Goal: Task Accomplishment & Management: Complete application form

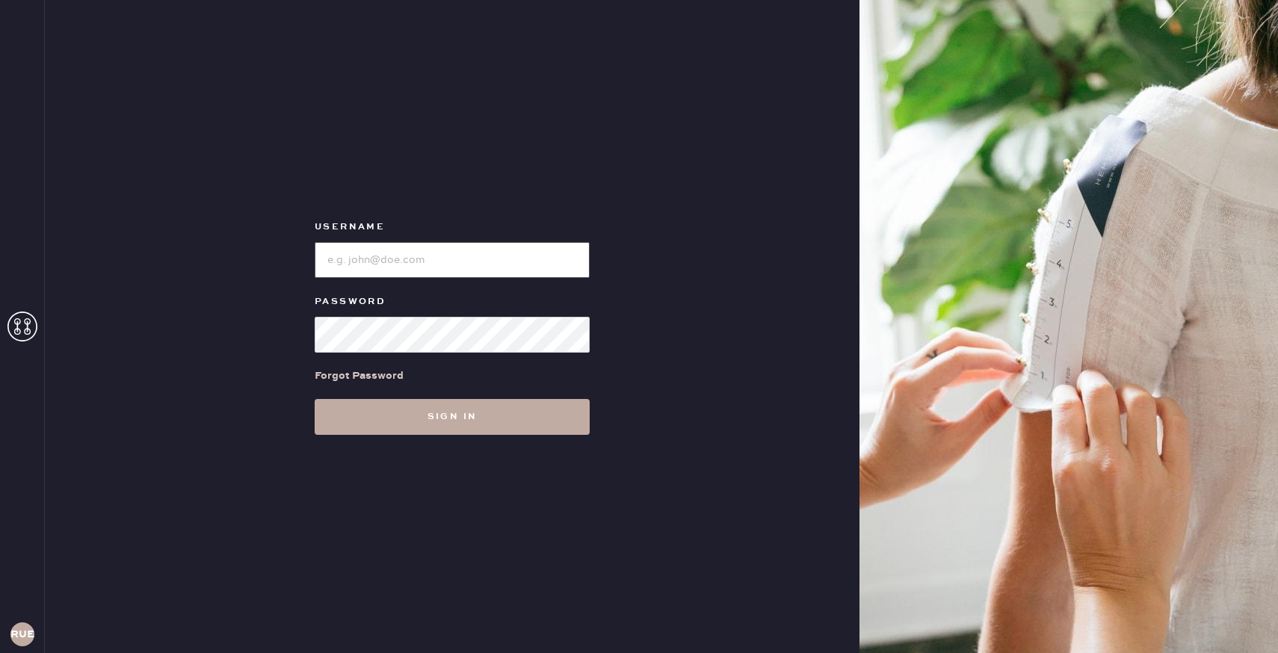
type input "reformationuppereastside"
click at [454, 425] on button "Sign in" at bounding box center [452, 417] width 275 height 36
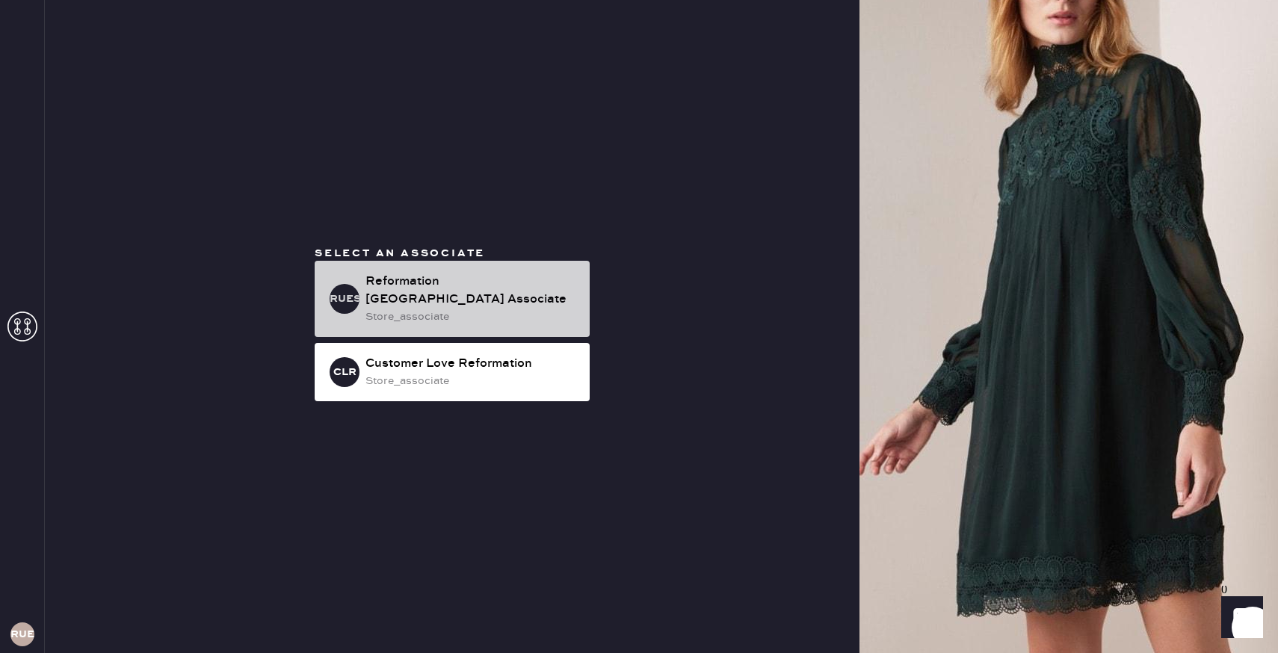
click at [437, 301] on div "Reformation Upper East Side Associate" at bounding box center [471, 291] width 212 height 36
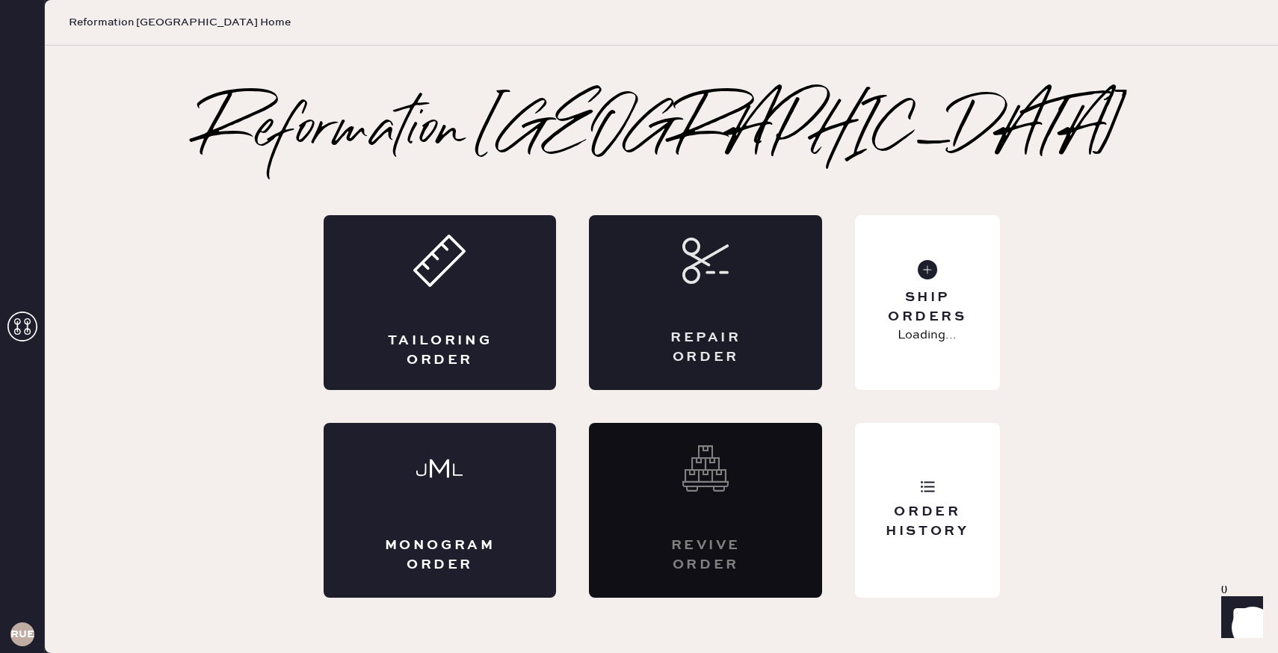
click at [686, 249] on icon at bounding box center [705, 261] width 46 height 46
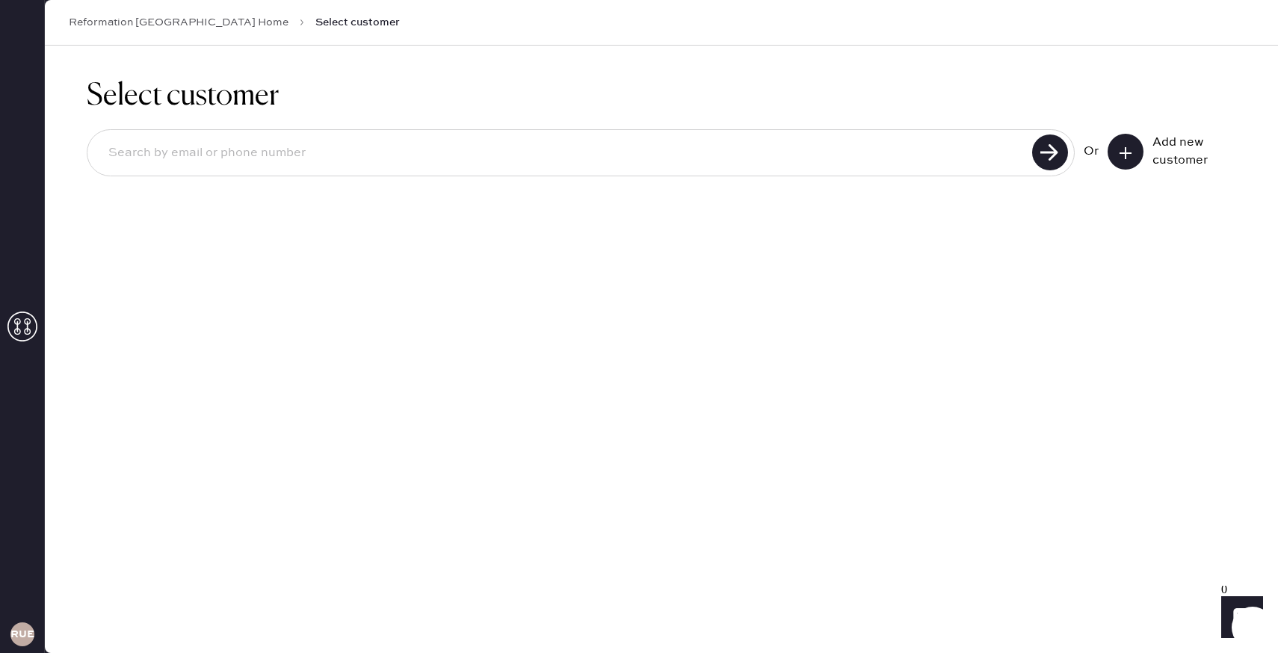
click at [933, 149] on input at bounding box center [561, 153] width 931 height 34
click at [1124, 155] on icon at bounding box center [1125, 153] width 15 height 15
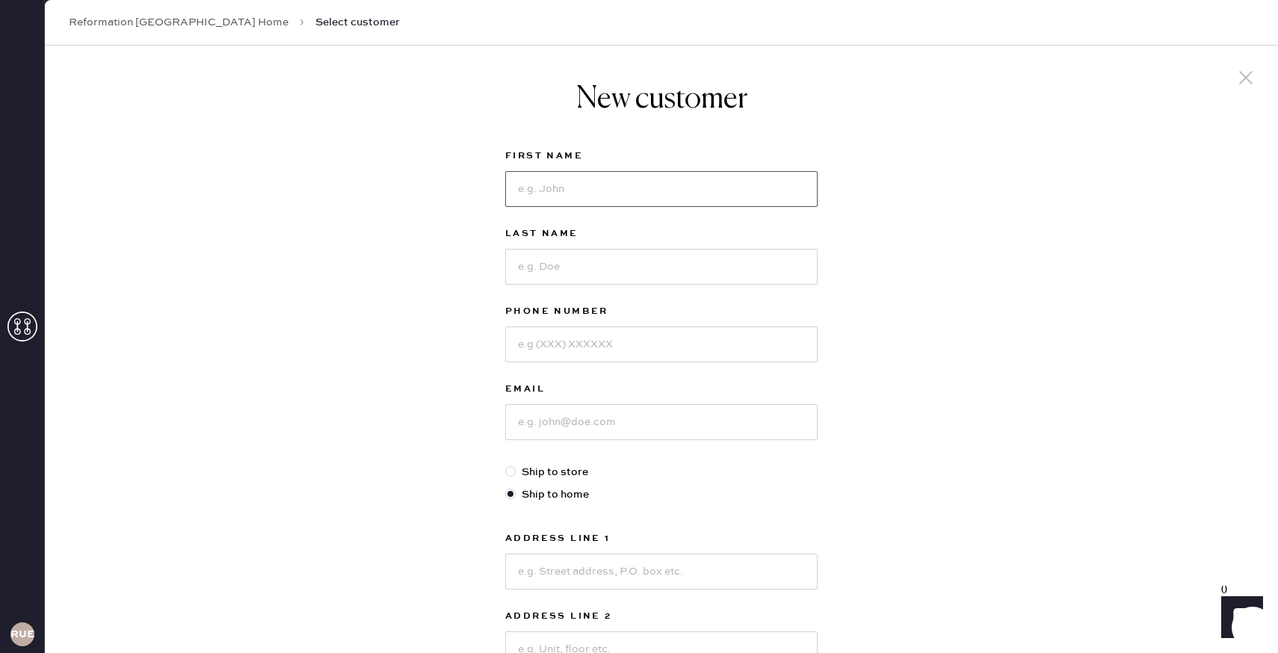
click at [572, 189] on input at bounding box center [661, 189] width 312 height 36
type input "Hailey"
click at [551, 263] on input at bounding box center [661, 267] width 312 height 36
type input "Talbert"
click at [541, 343] on input at bounding box center [661, 345] width 312 height 36
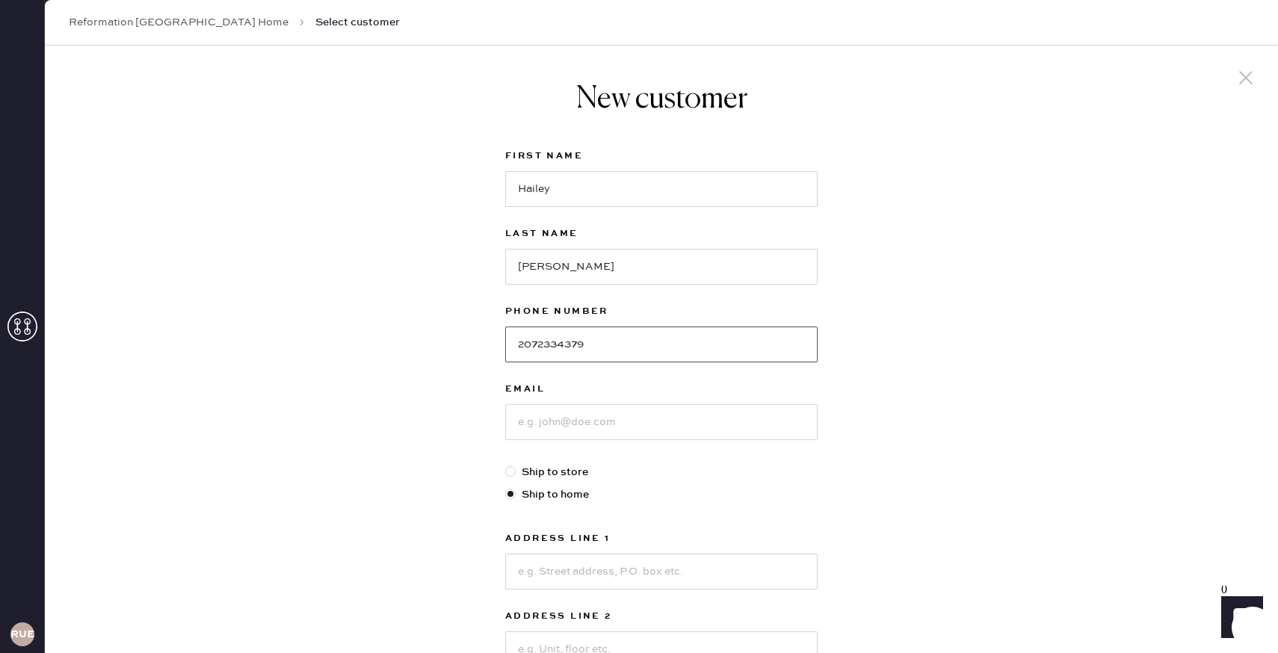
type input "2072334379"
click at [538, 419] on input at bounding box center [661, 422] width 312 height 36
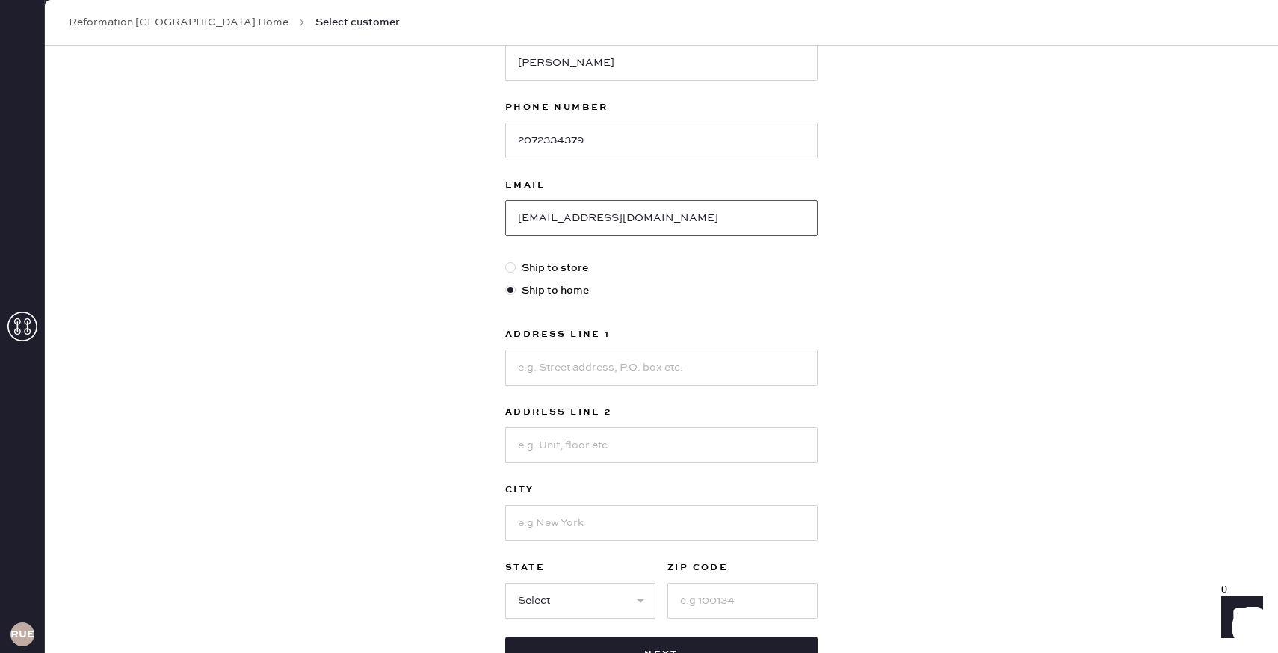
scroll to position [216, 0]
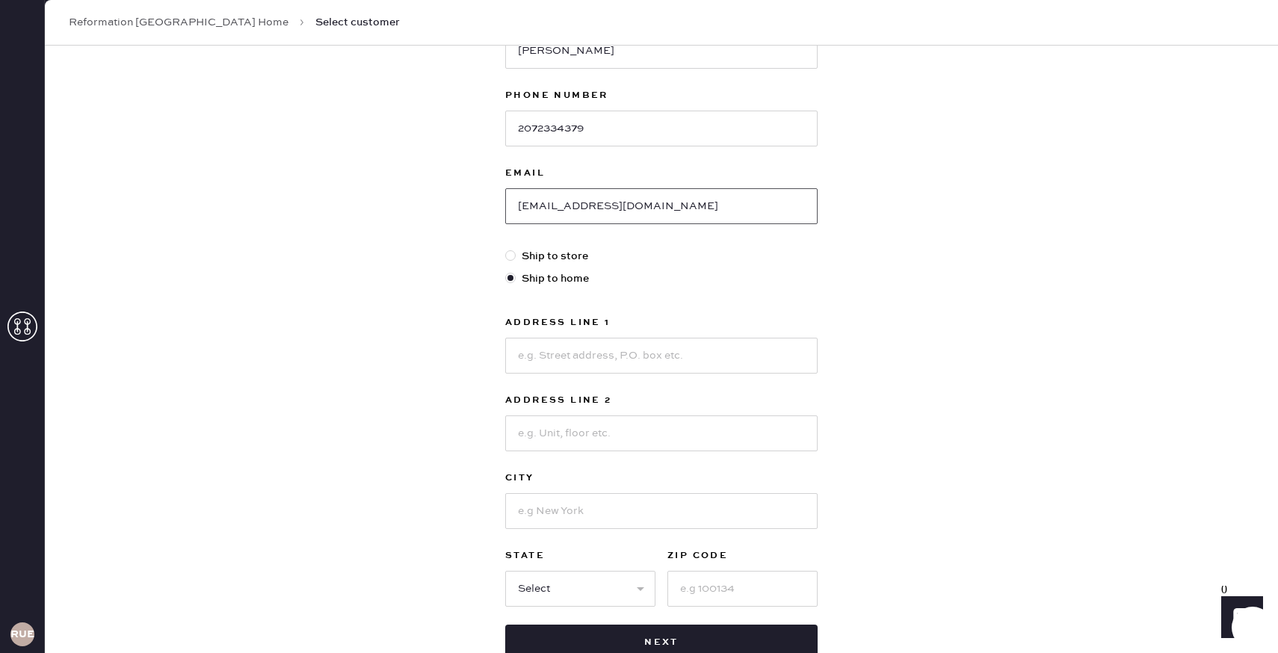
type input "hktalbert@icloud.com"
click at [633, 358] on input at bounding box center [661, 356] width 312 height 36
drag, startPoint x: 547, startPoint y: 358, endPoint x: 501, endPoint y: 356, distance: 45.6
click at [501, 356] on div "New customer First Name Hailey Last Name Talbert Phone Number 2072334379 Email …" at bounding box center [661, 263] width 336 height 867
type input "PHB 400 W 55th Street"
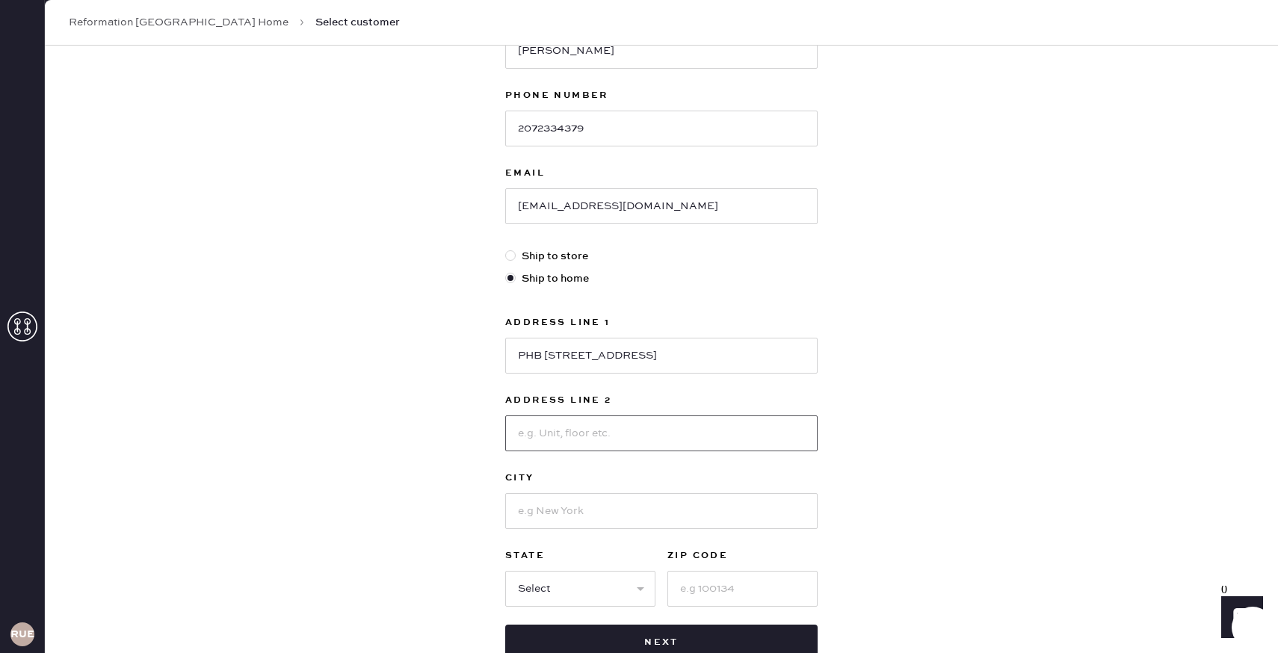
click at [529, 420] on input at bounding box center [661, 433] width 312 height 36
paste input "PHB"
type input "PHB"
drag, startPoint x: 545, startPoint y: 357, endPoint x: 516, endPoint y: 356, distance: 28.4
click at [517, 356] on input "PHB 400 W 55th Street" at bounding box center [661, 356] width 312 height 36
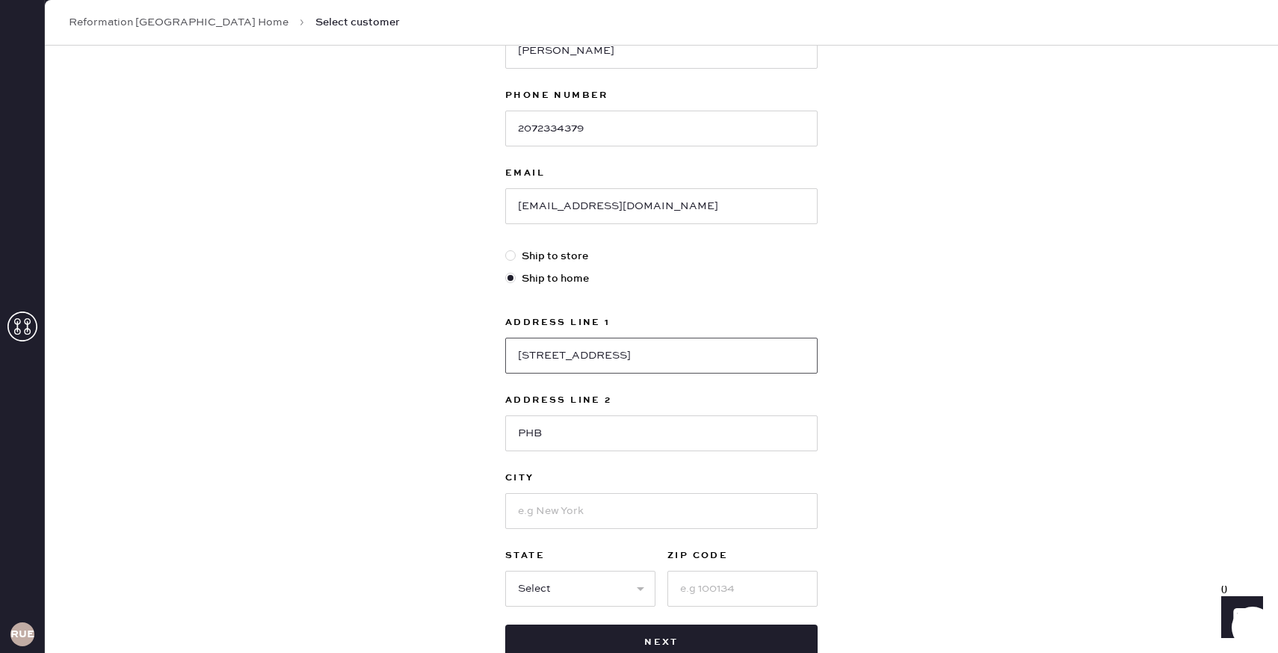
type input "400 W 55th Street"
click at [528, 514] on input at bounding box center [661, 511] width 312 height 36
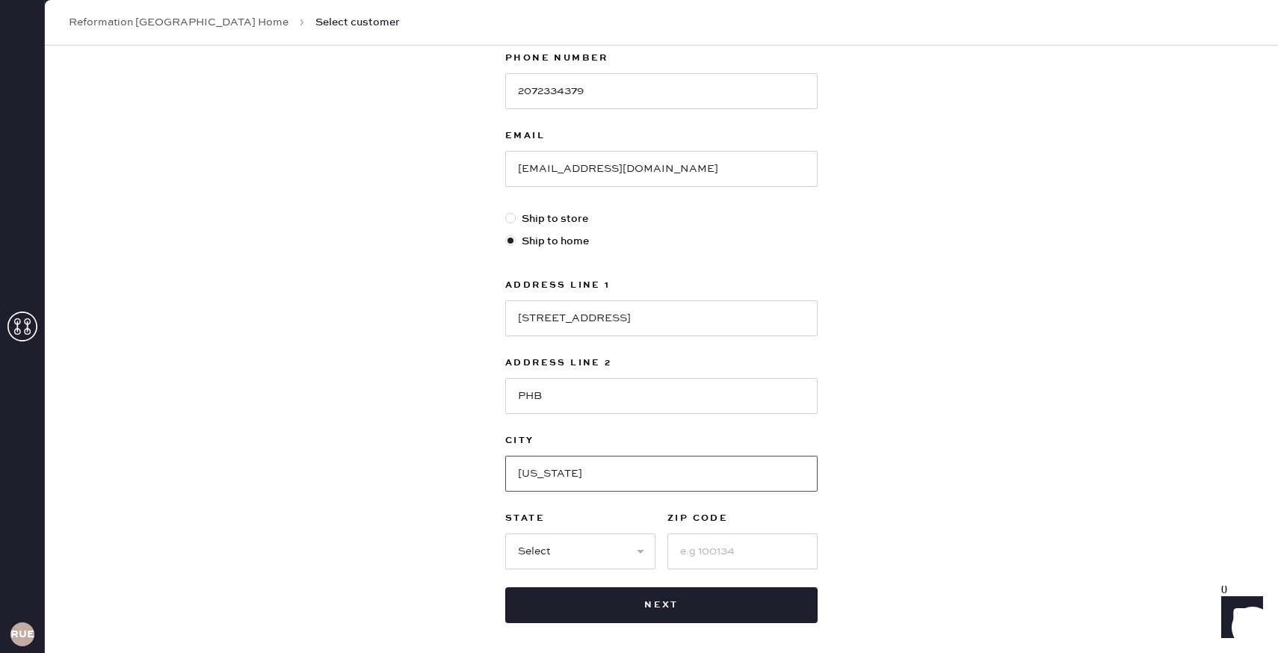
scroll to position [319, 0]
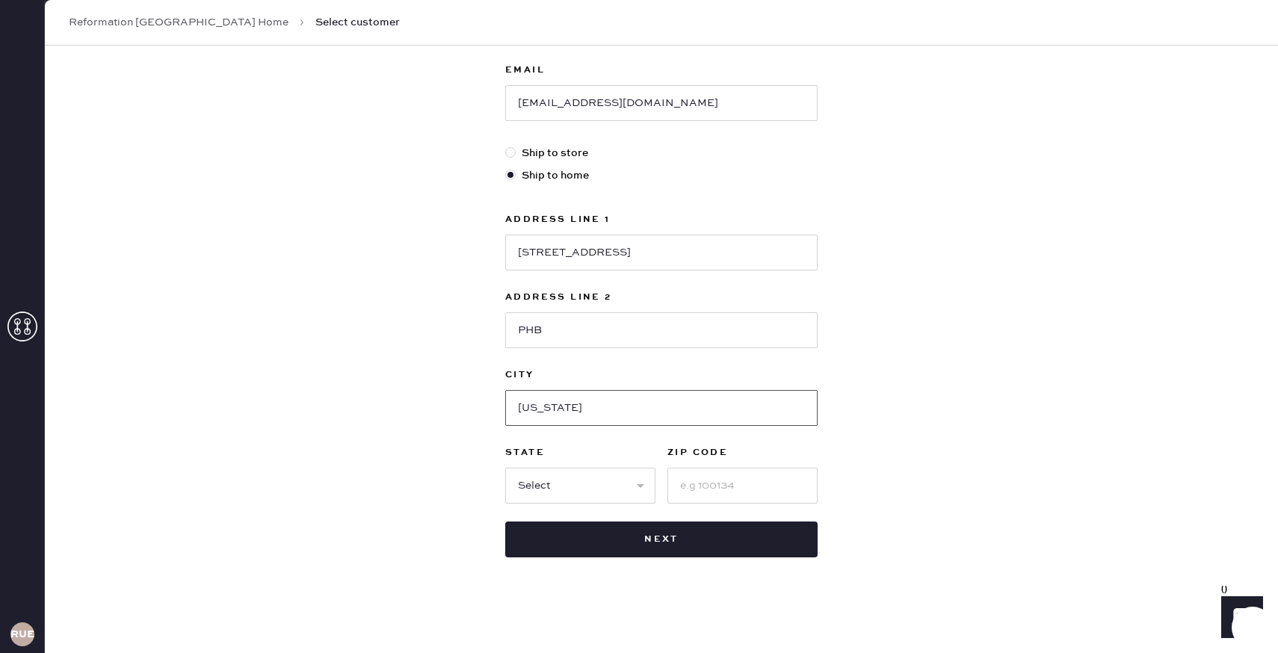
type input "New York"
click at [583, 494] on select "Select AK AL AR AZ CA CO CT DC DE FL GA HI IA ID IL IN KS KY LA MA MD ME MI MN …" at bounding box center [580, 486] width 150 height 36
select select "NY"
click at [702, 481] on input at bounding box center [742, 486] width 150 height 36
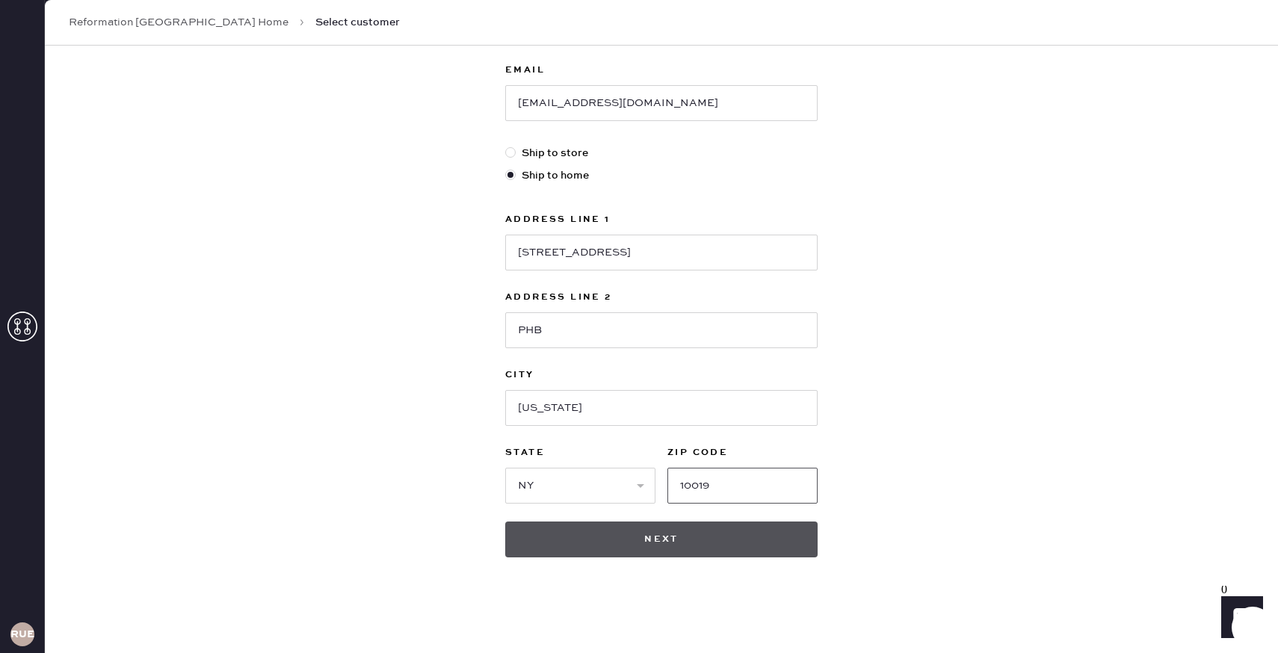
type input "10019"
click at [712, 556] on button "Next" at bounding box center [661, 540] width 312 height 36
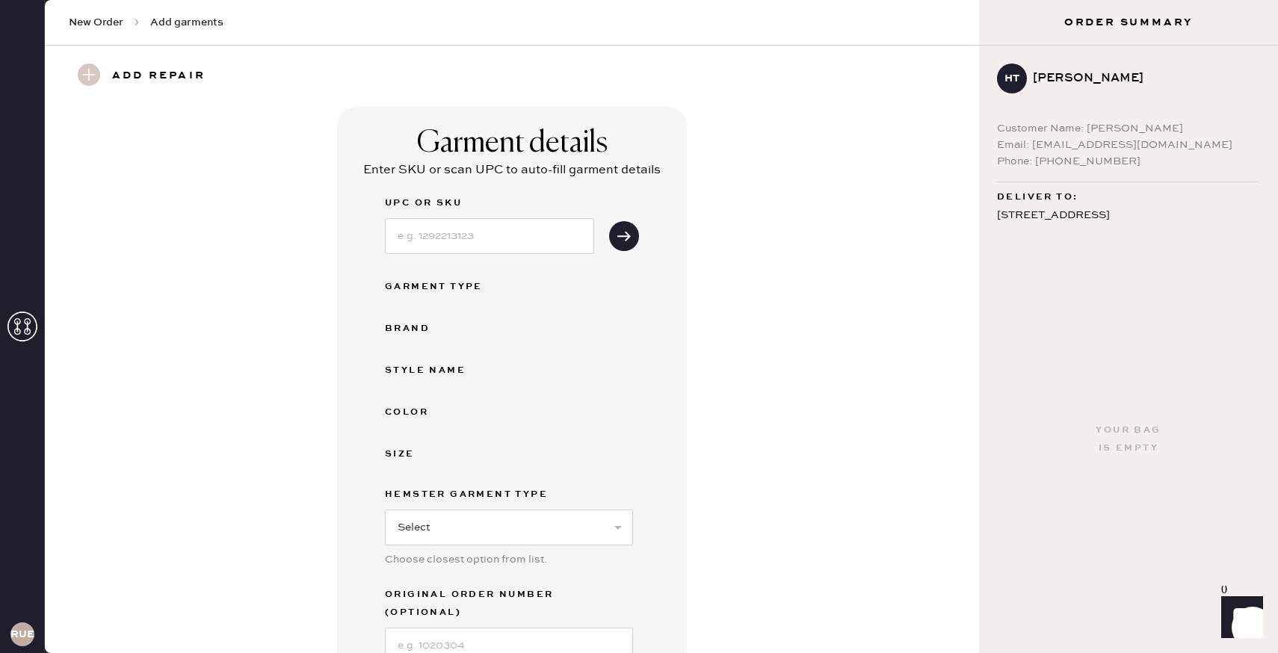
click at [90, 75] on use at bounding box center [89, 75] width 22 height 22
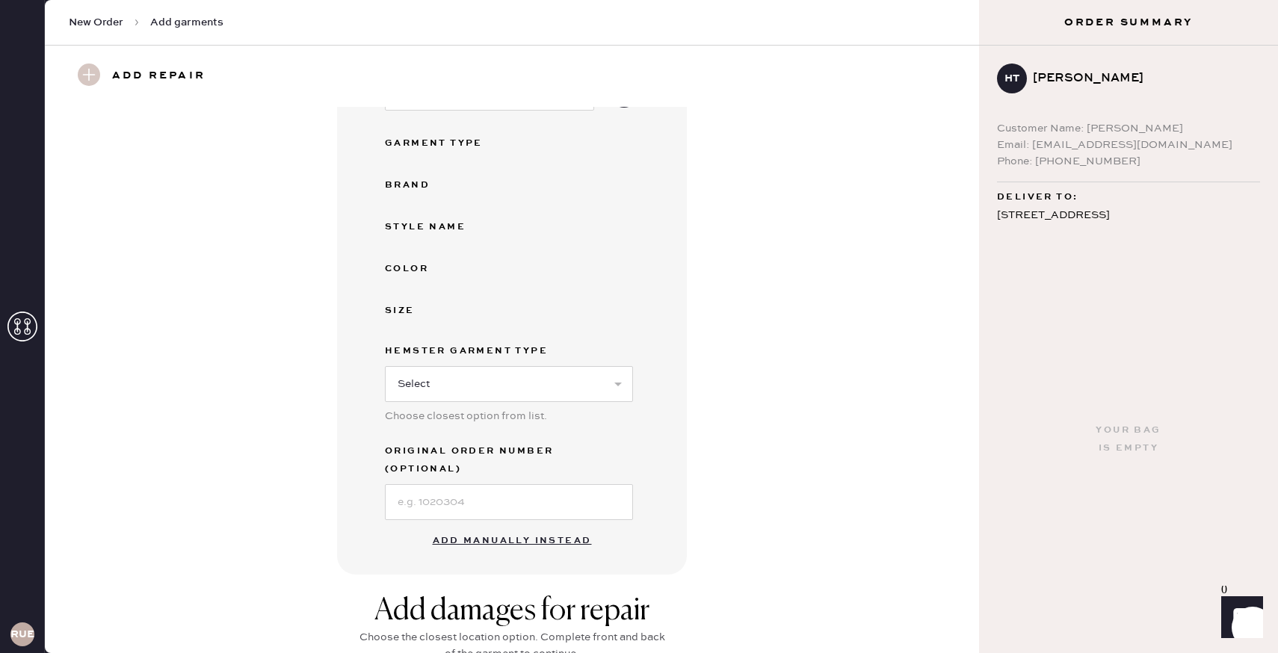
scroll to position [144, 0]
click at [489, 526] on button "Add manually instead" at bounding box center [512, 540] width 177 height 30
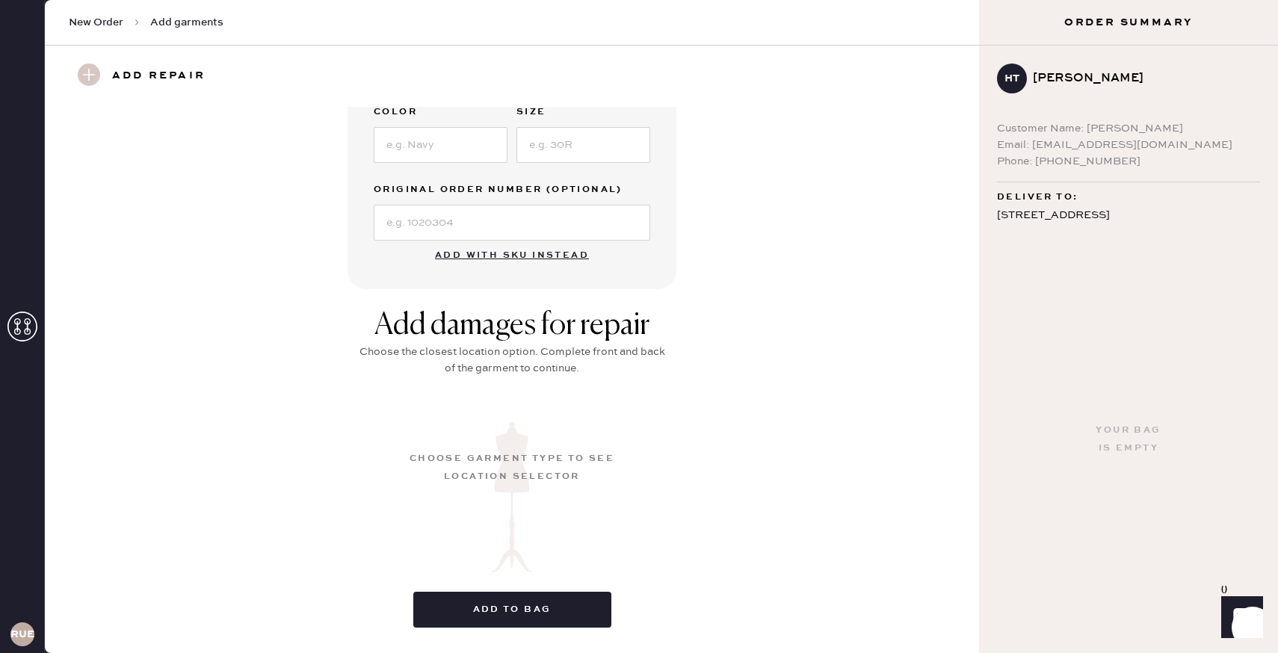
scroll to position [409, 0]
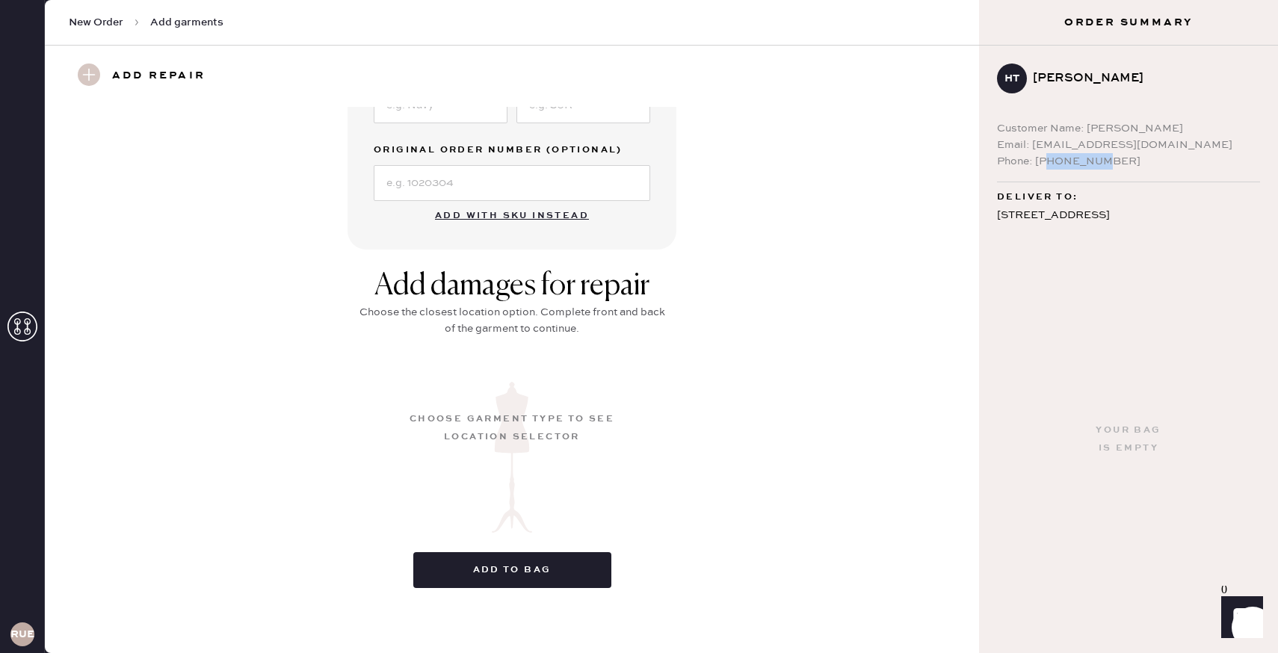
drag, startPoint x: 1125, startPoint y: 161, endPoint x: 1048, endPoint y: 168, distance: 77.3
click at [1048, 168] on div "Phone: 2072334379" at bounding box center [1128, 161] width 263 height 16
click at [1127, 167] on div "Phone: 2072334379" at bounding box center [1128, 161] width 263 height 16
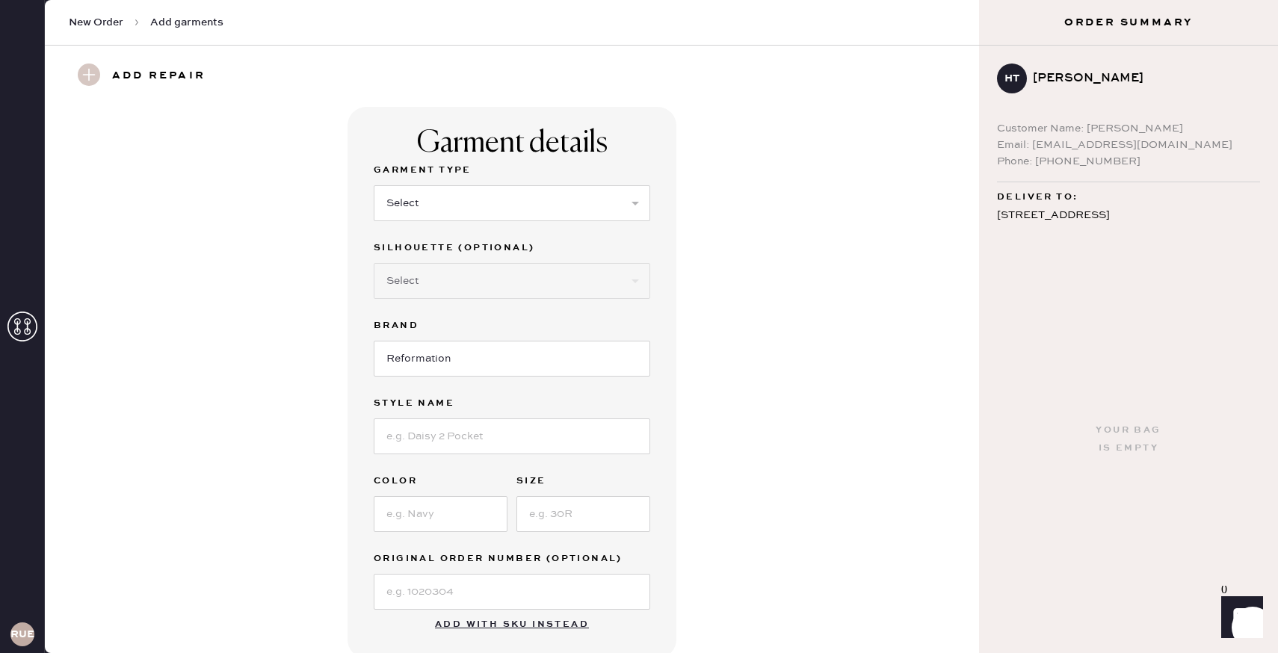
click at [154, 65] on h3 "Add repair" at bounding box center [158, 76] width 93 height 25
click at [90, 75] on use at bounding box center [89, 75] width 22 height 22
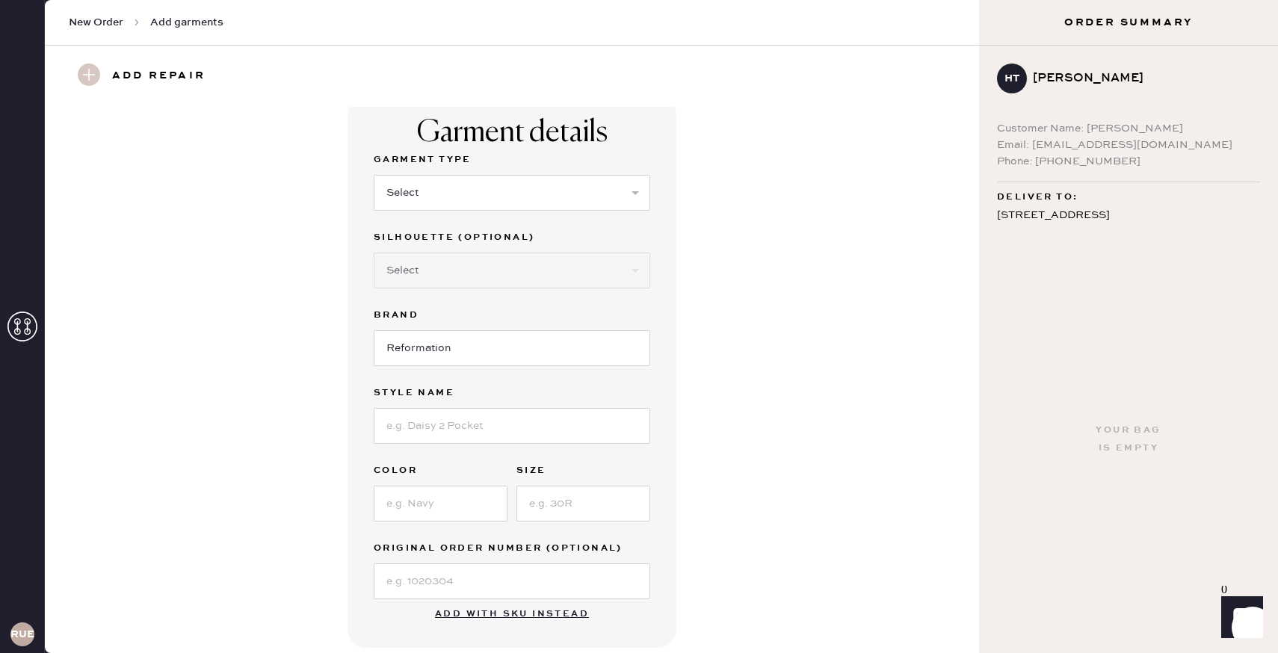
scroll to position [3, 0]
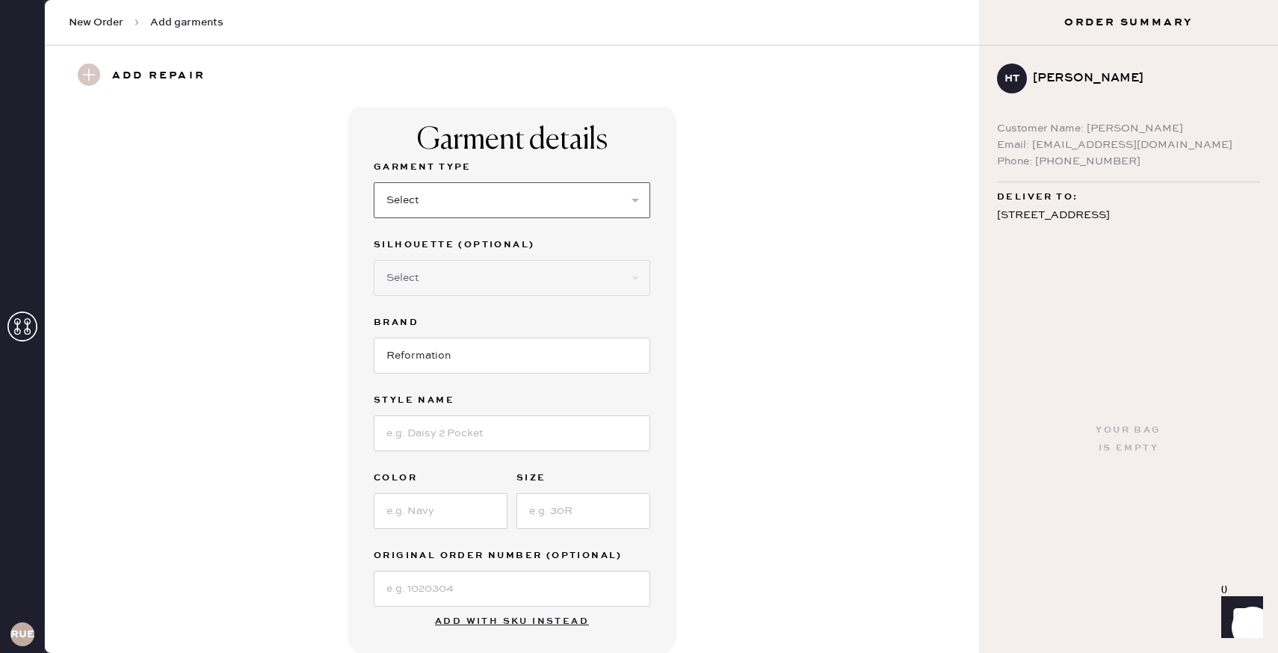
click at [634, 194] on select "Select Basic Skirt Jeans Leggings Pants Shorts Basic Sleeved Dress Basic Sleeve…" at bounding box center [512, 200] width 276 height 36
select select "2"
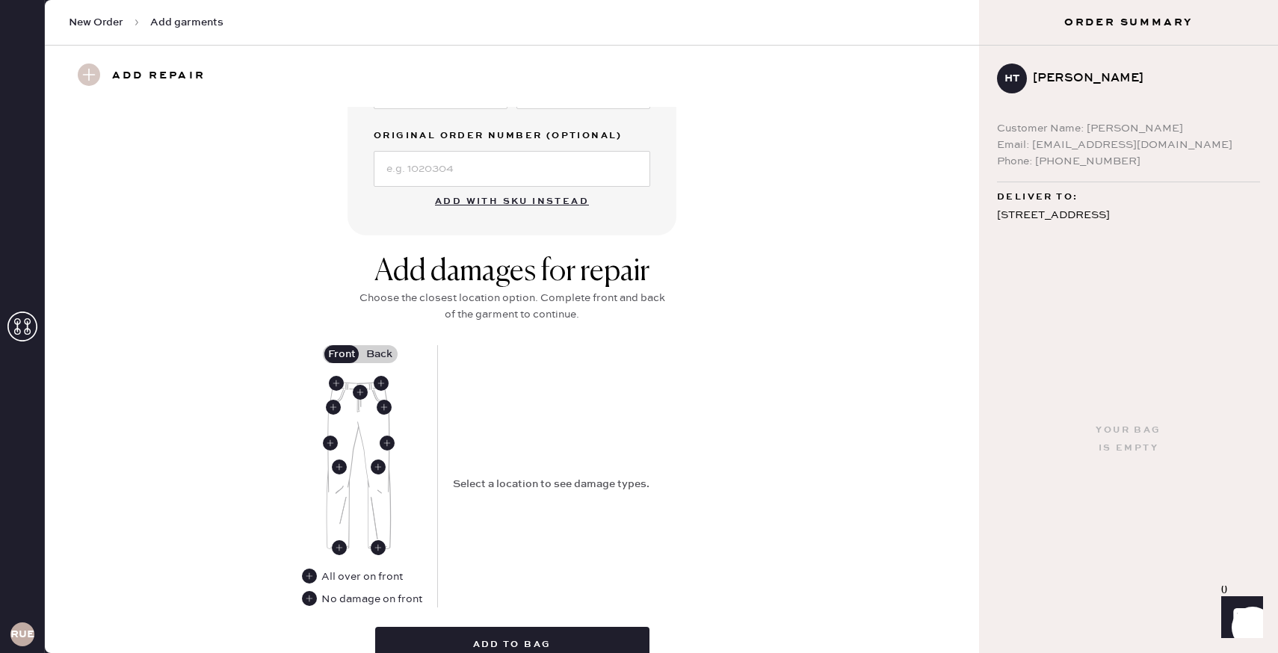
scroll to position [469, 0]
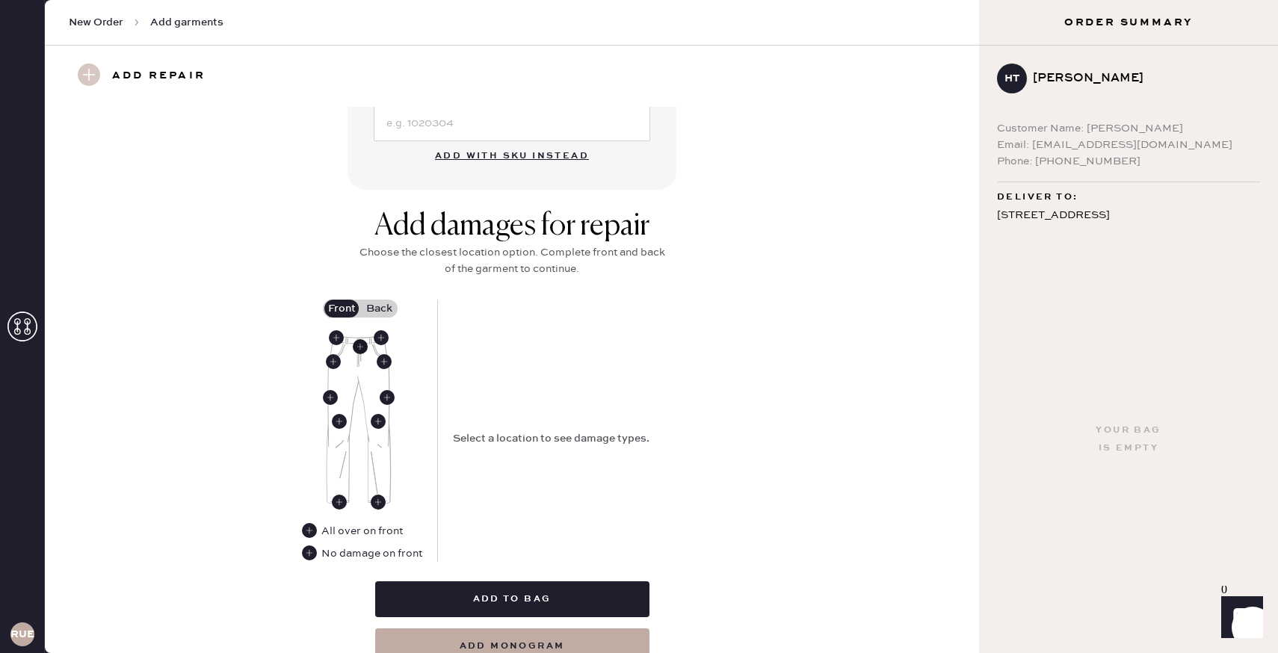
click at [358, 347] on use at bounding box center [360, 346] width 15 height 15
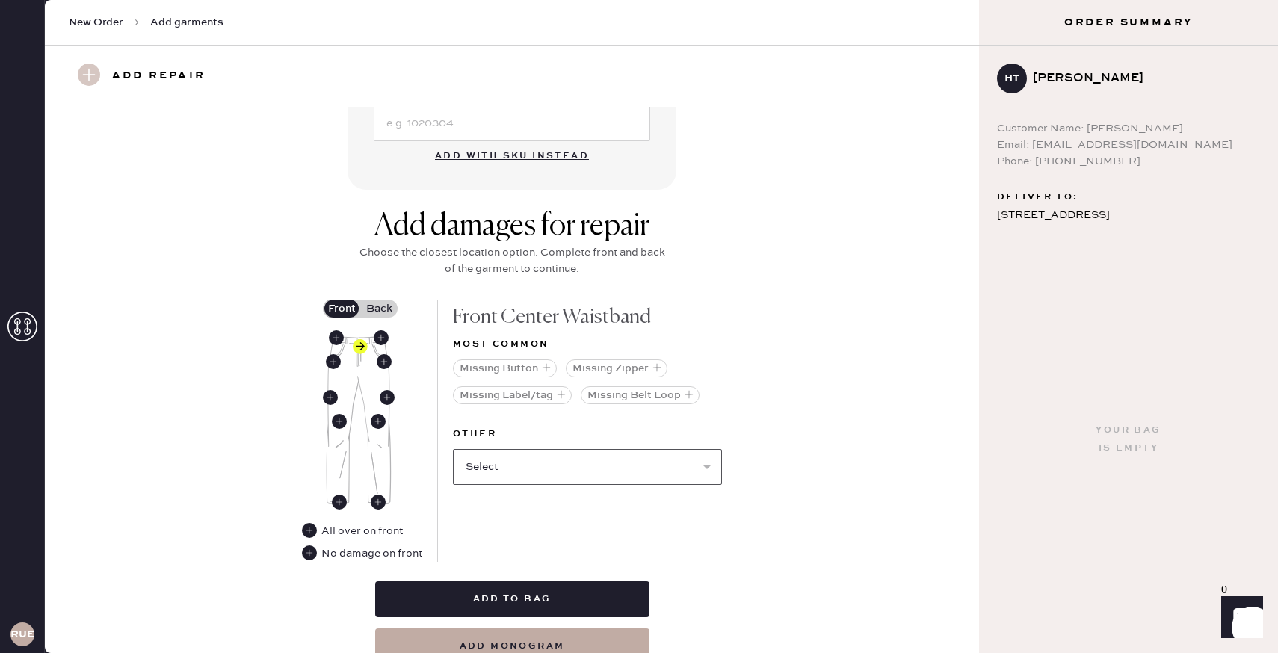
click at [523, 461] on select "Select Broken / Ripped Hem Broken Beads Broken Belt Loop Broken Button Broken E…" at bounding box center [587, 467] width 269 height 36
select select "1740"
select select
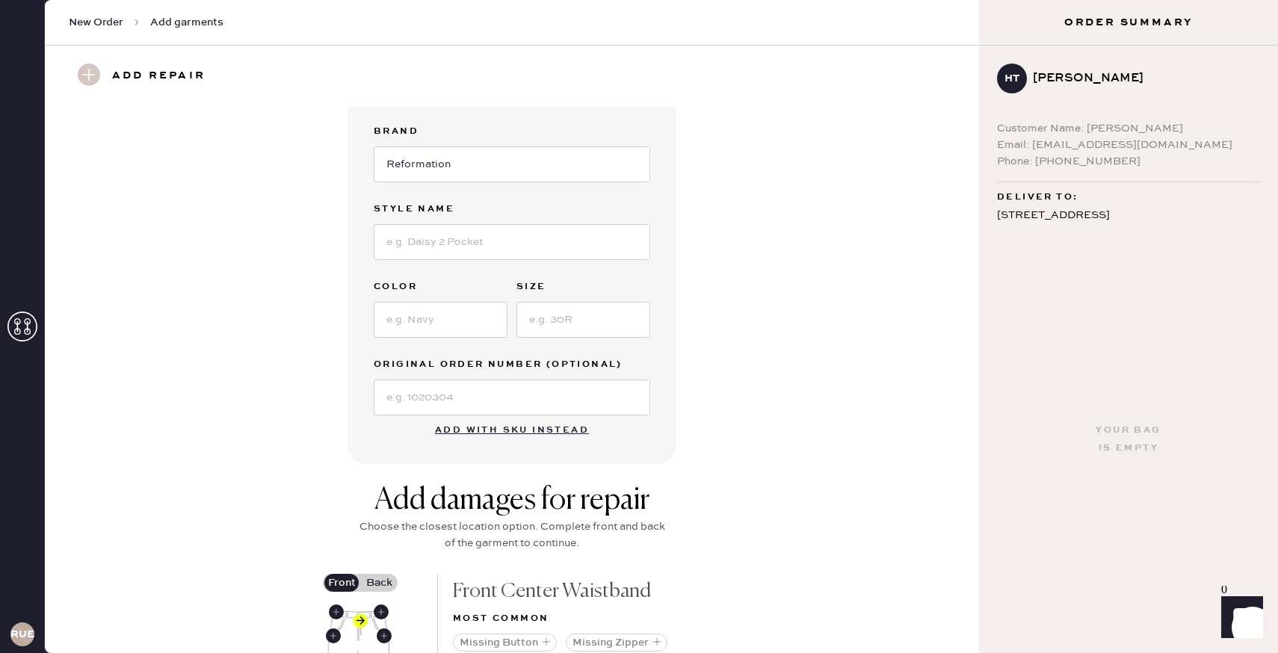
scroll to position [0, 0]
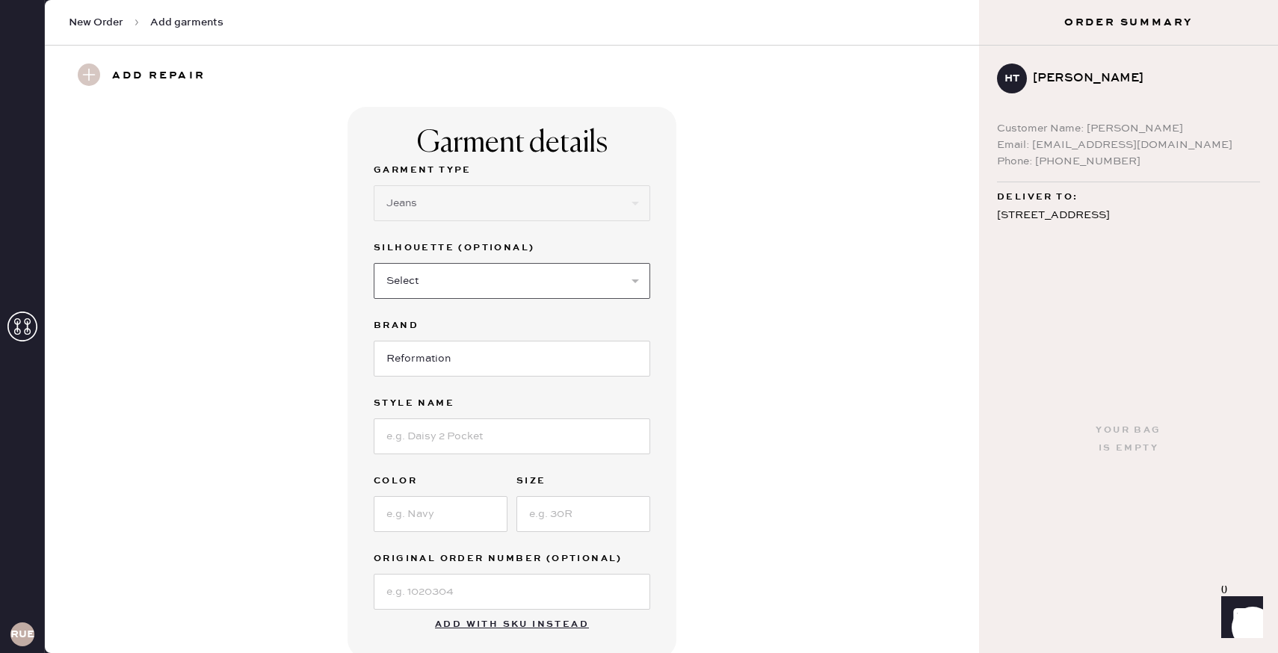
click at [475, 280] on select "Select Shorts Cropped Flare Boot Cut Straight Skinny Other" at bounding box center [512, 281] width 276 height 36
click at [1026, 211] on div "400 W 55th Street PHB New York , NY 10019" at bounding box center [1128, 234] width 263 height 57
click at [498, 255] on label "Silhouette (optional)" at bounding box center [512, 248] width 276 height 18
click at [483, 285] on select "Select Shorts Cropped Flare Boot Cut Straight Skinny Other" at bounding box center [512, 281] width 276 height 36
select select "8"
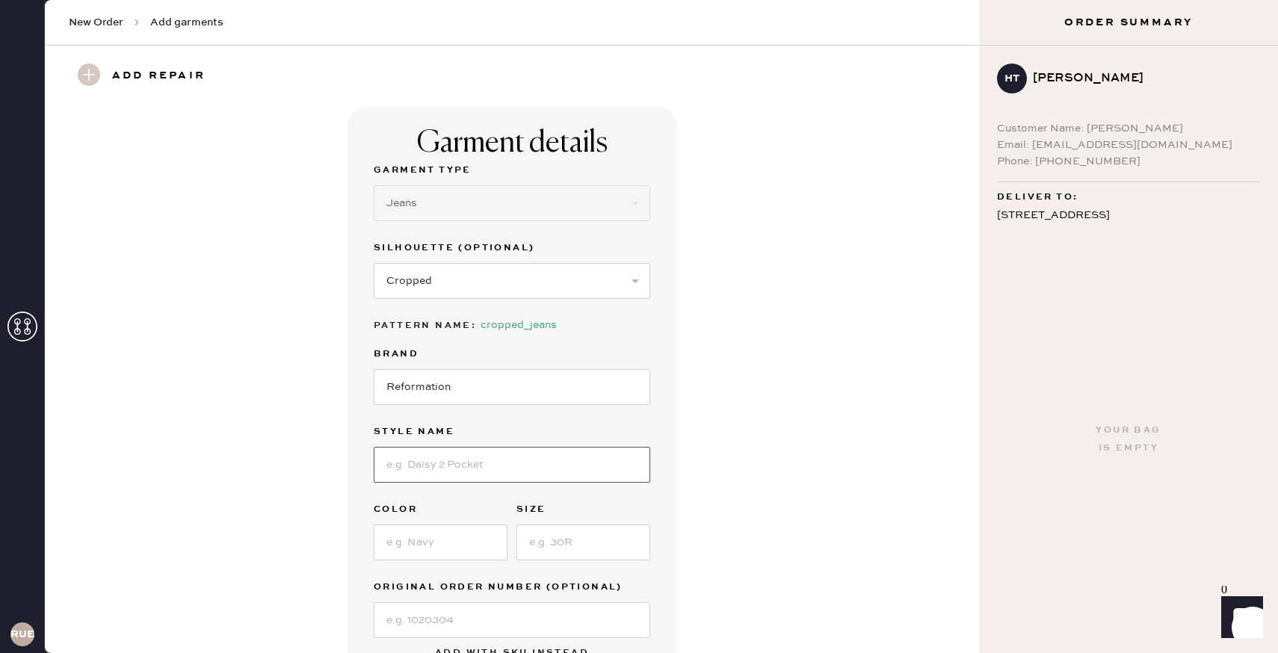
click at [454, 481] on input at bounding box center [512, 465] width 276 height 36
type input "wilder"
click at [406, 540] on input at bounding box center [441, 543] width 134 height 36
type input "blue"
click at [614, 561] on div "Garment Type Select Basic Skirt Jeans Leggings Pants Shorts Basic Sleeved Dress…" at bounding box center [512, 399] width 276 height 477
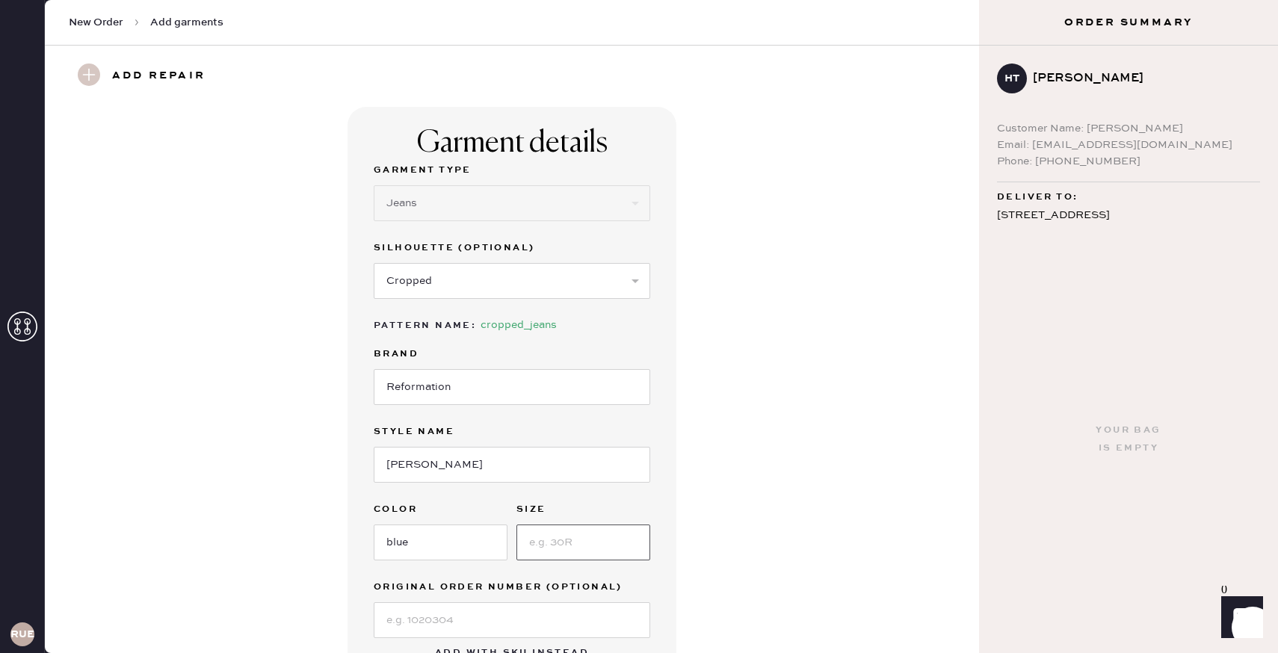
click at [602, 552] on input at bounding box center [583, 543] width 134 height 36
type input "25"
click at [420, 529] on input "blue" at bounding box center [441, 543] width 134 height 36
type input "s"
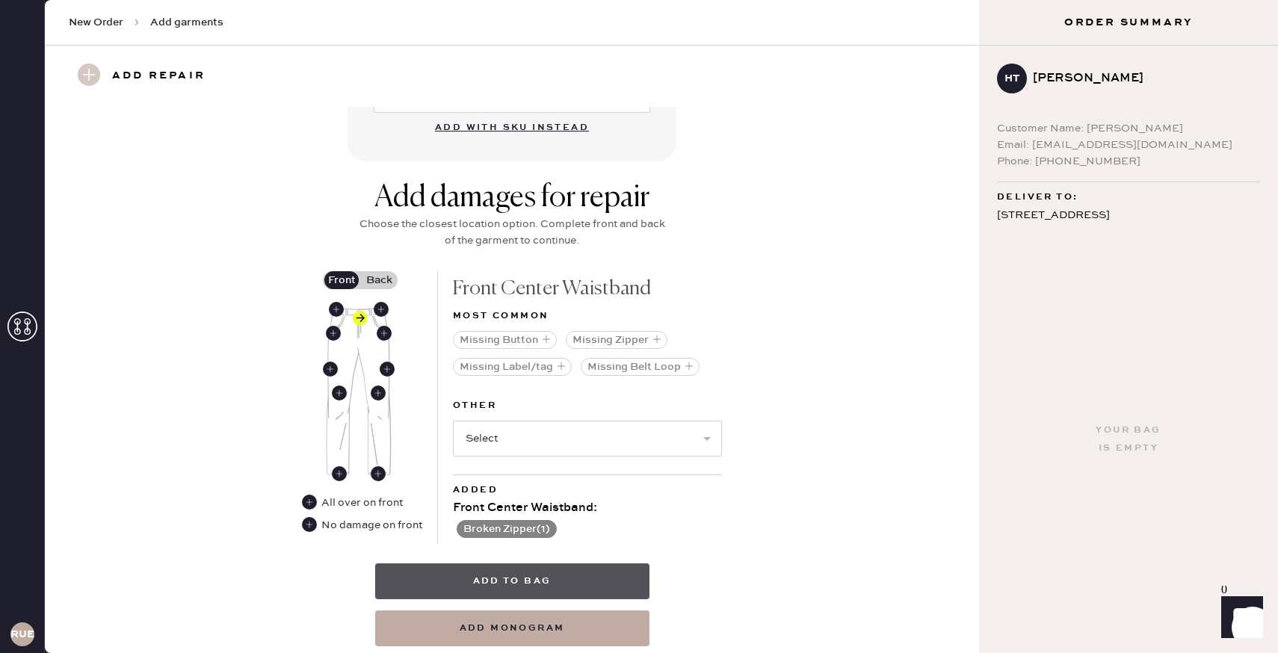
scroll to position [572, 0]
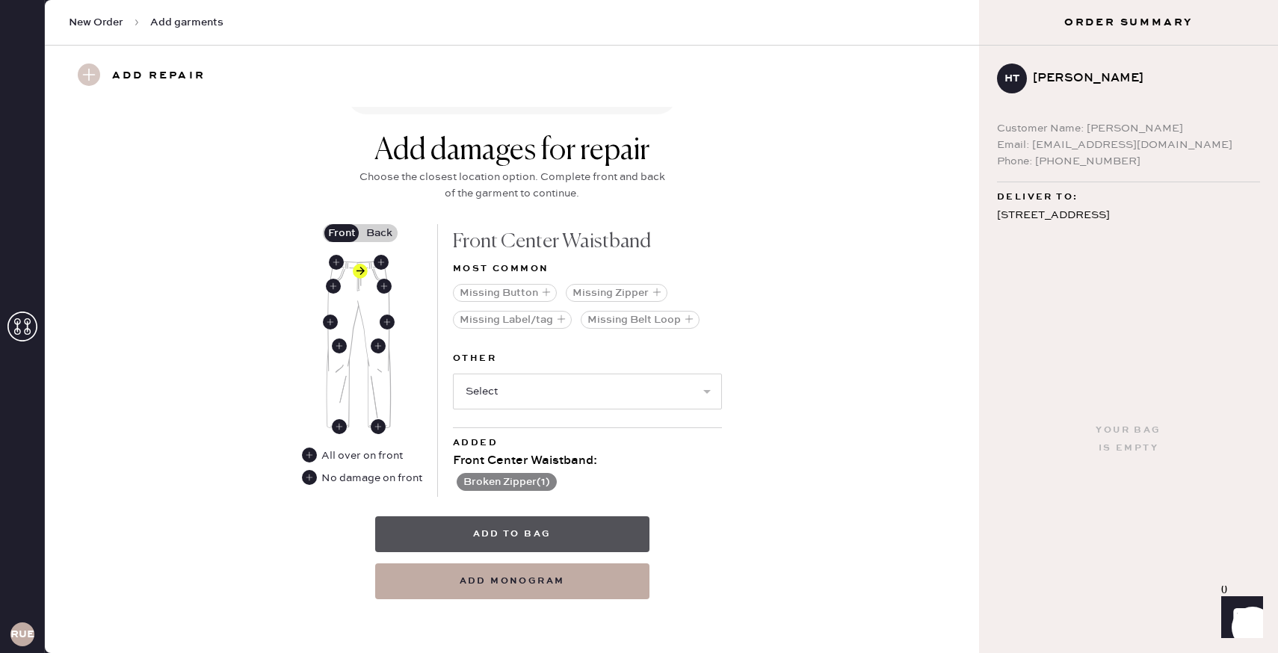
type input "dillon"
click at [567, 536] on button "Add to bag" at bounding box center [512, 534] width 274 height 36
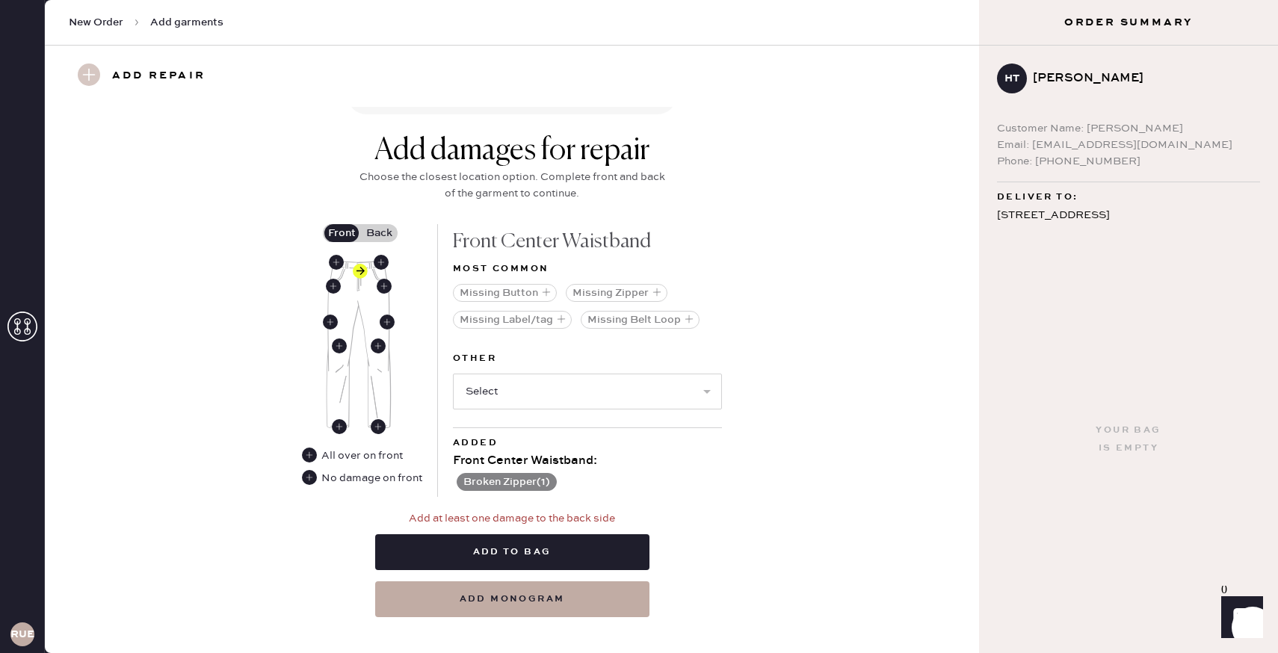
click at [371, 224] on label "Back" at bounding box center [378, 233] width 37 height 18
click at [379, 233] on input "Back" at bounding box center [379, 233] width 0 height 0
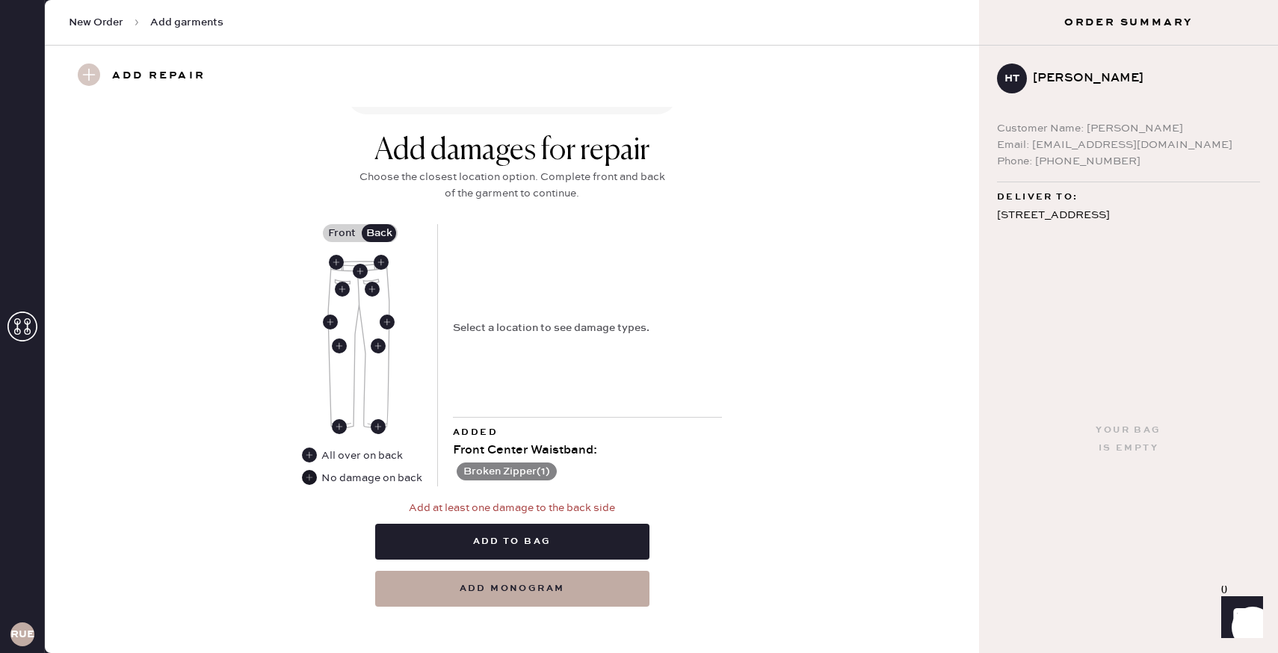
click at [312, 478] on use at bounding box center [309, 477] width 15 height 15
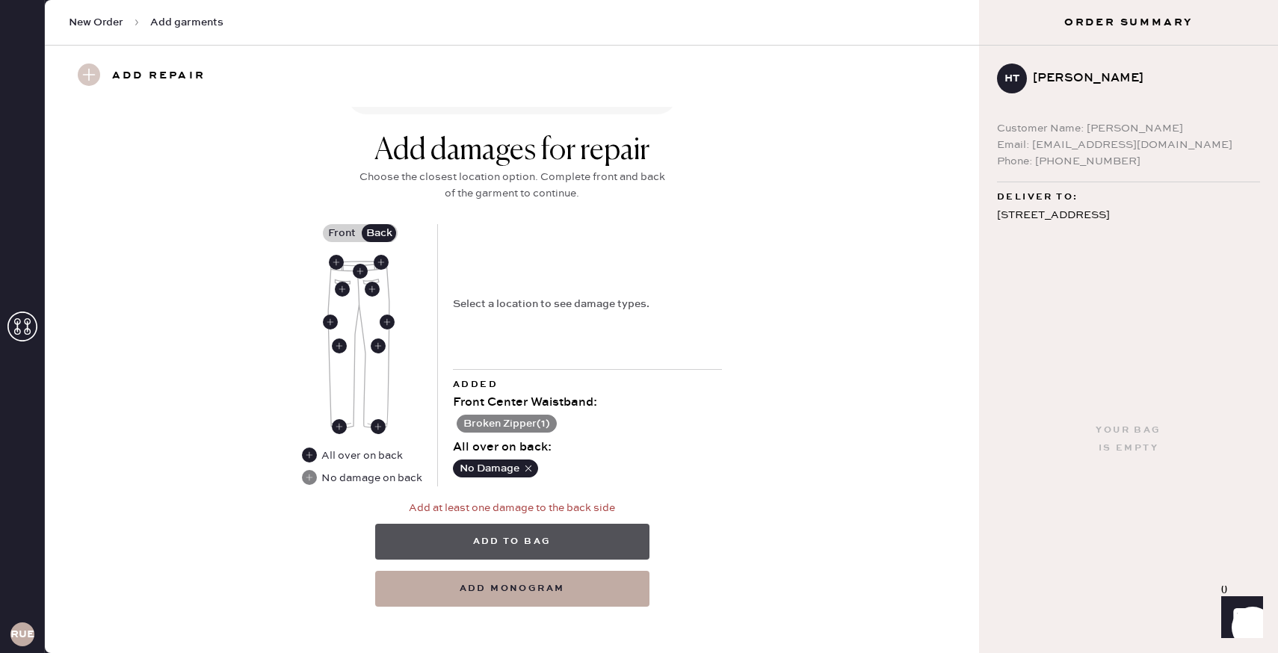
click at [551, 543] on button "Add to bag" at bounding box center [512, 542] width 274 height 36
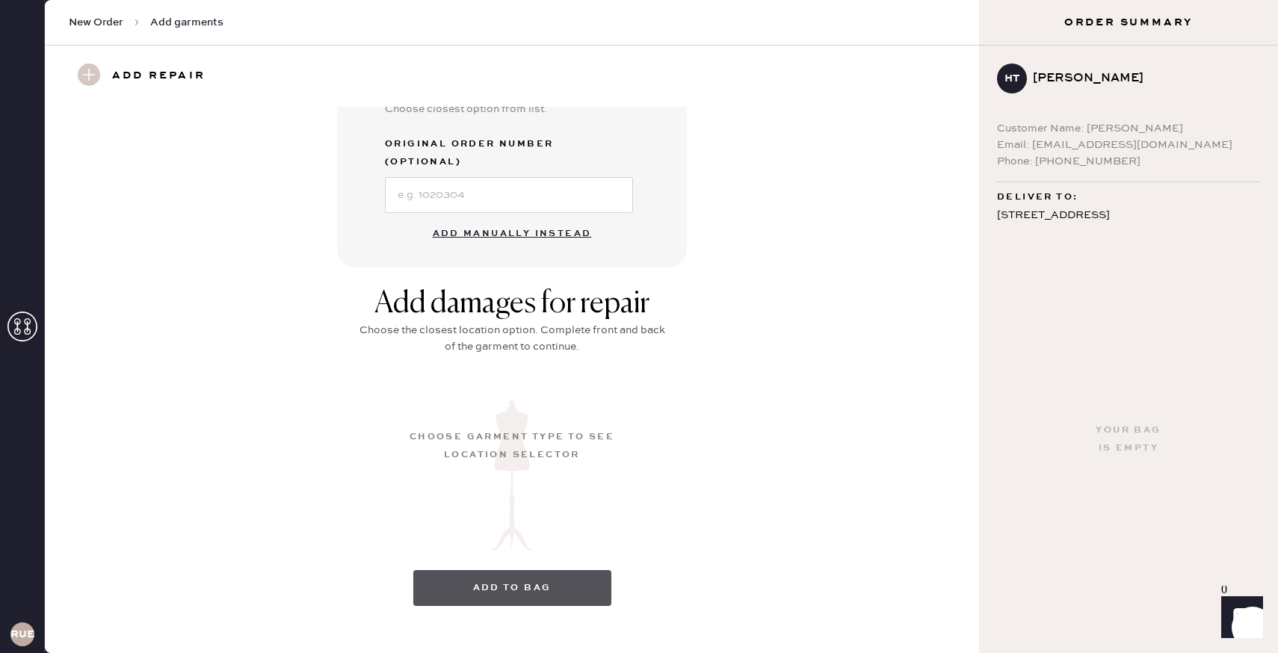
scroll to position [82, 0]
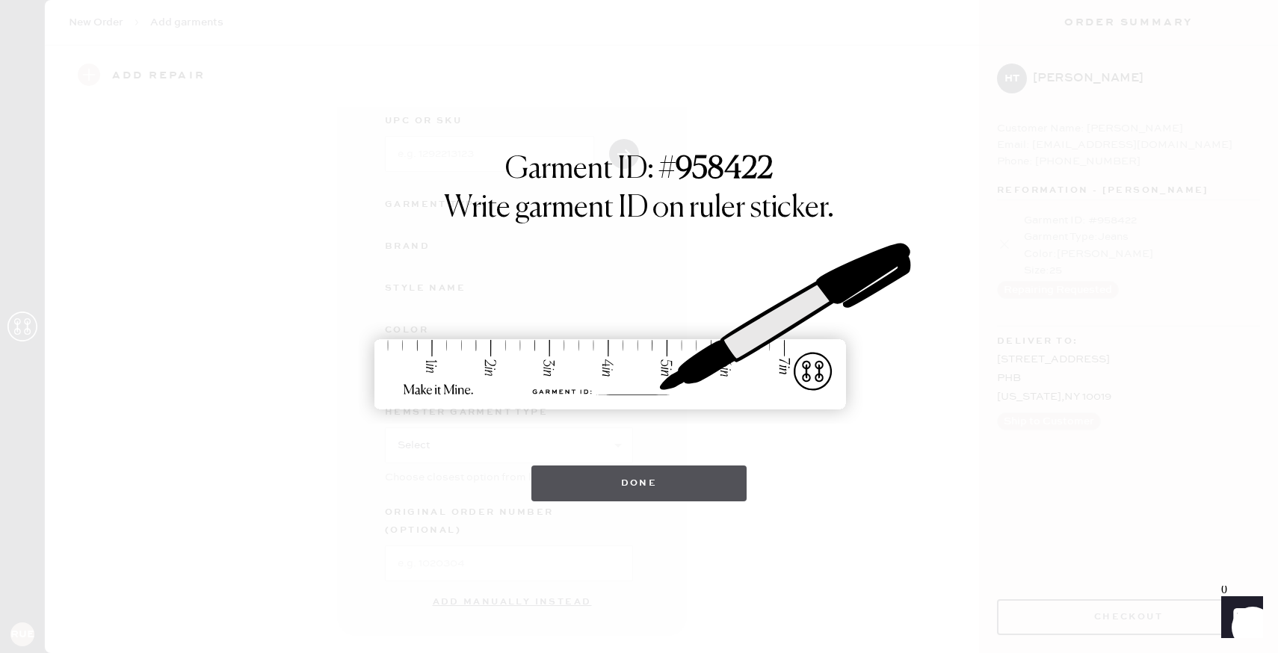
click at [643, 481] on button "Done" at bounding box center [639, 484] width 216 height 36
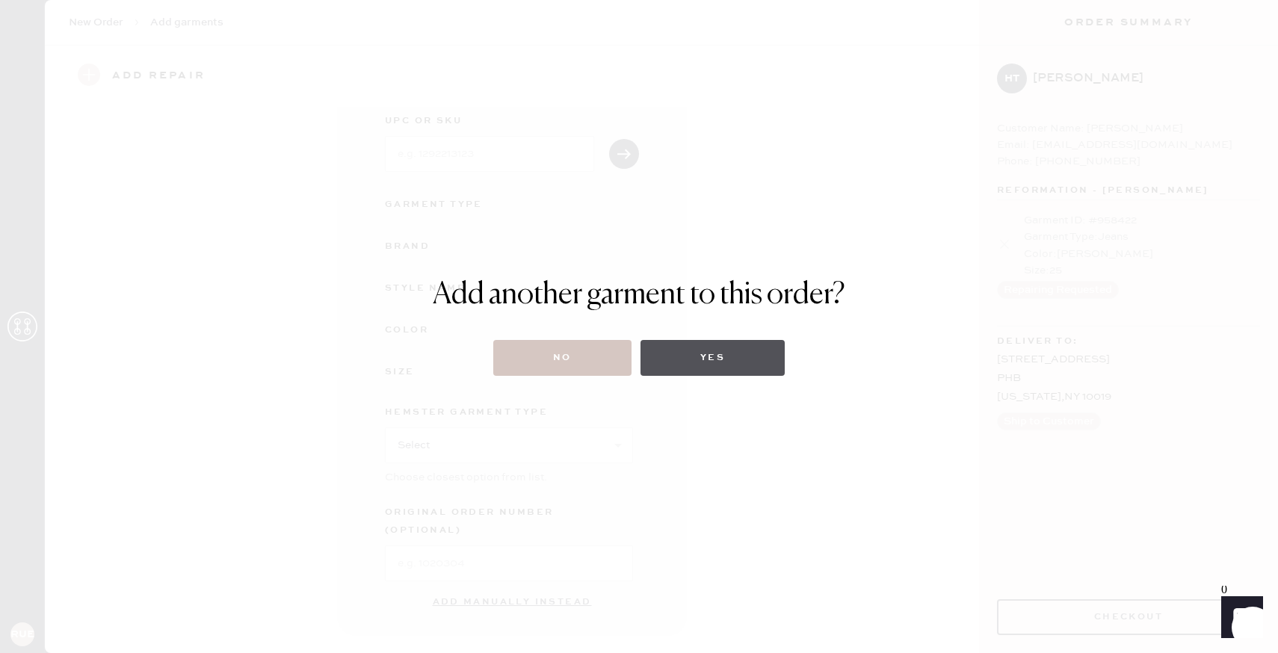
click at [724, 365] on button "Yes" at bounding box center [712, 358] width 144 height 36
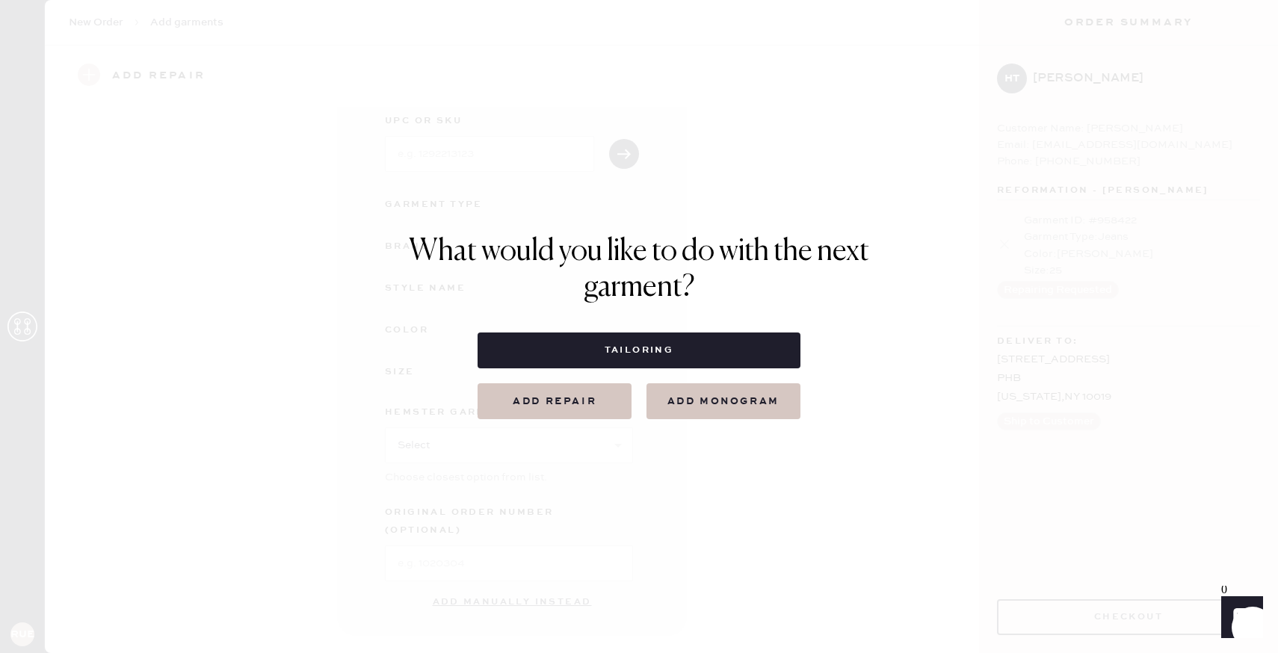
click at [585, 411] on button "Add repair" at bounding box center [555, 401] width 154 height 36
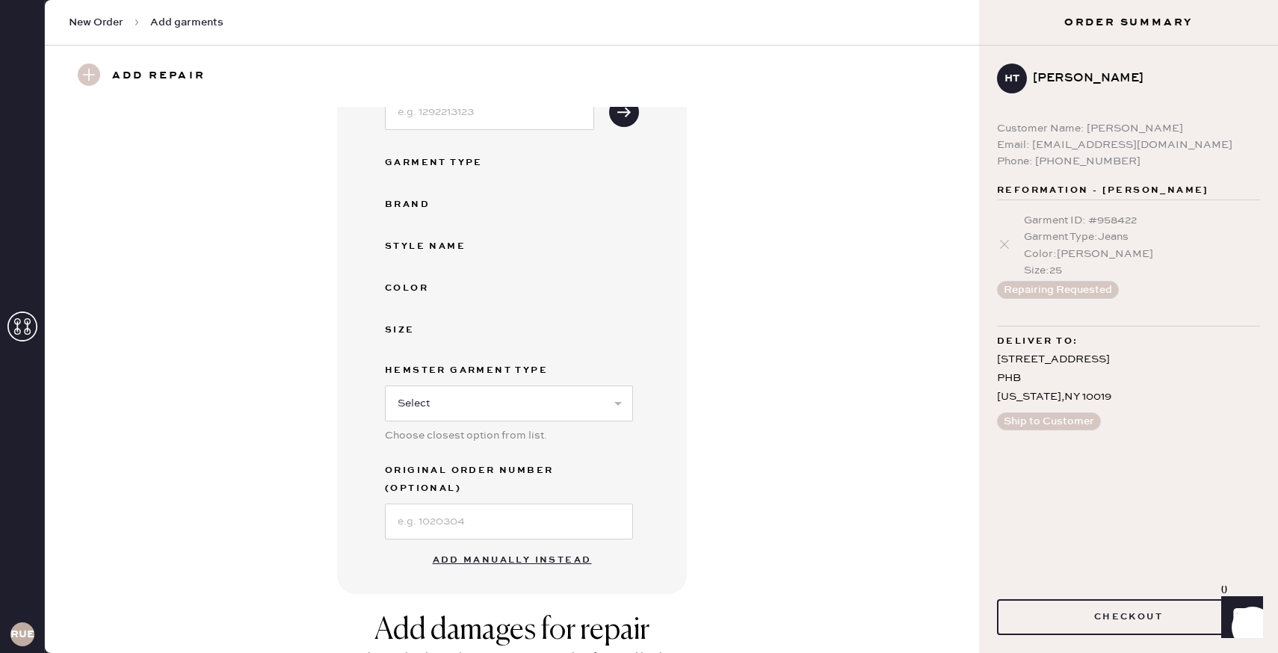
scroll to position [313, 0]
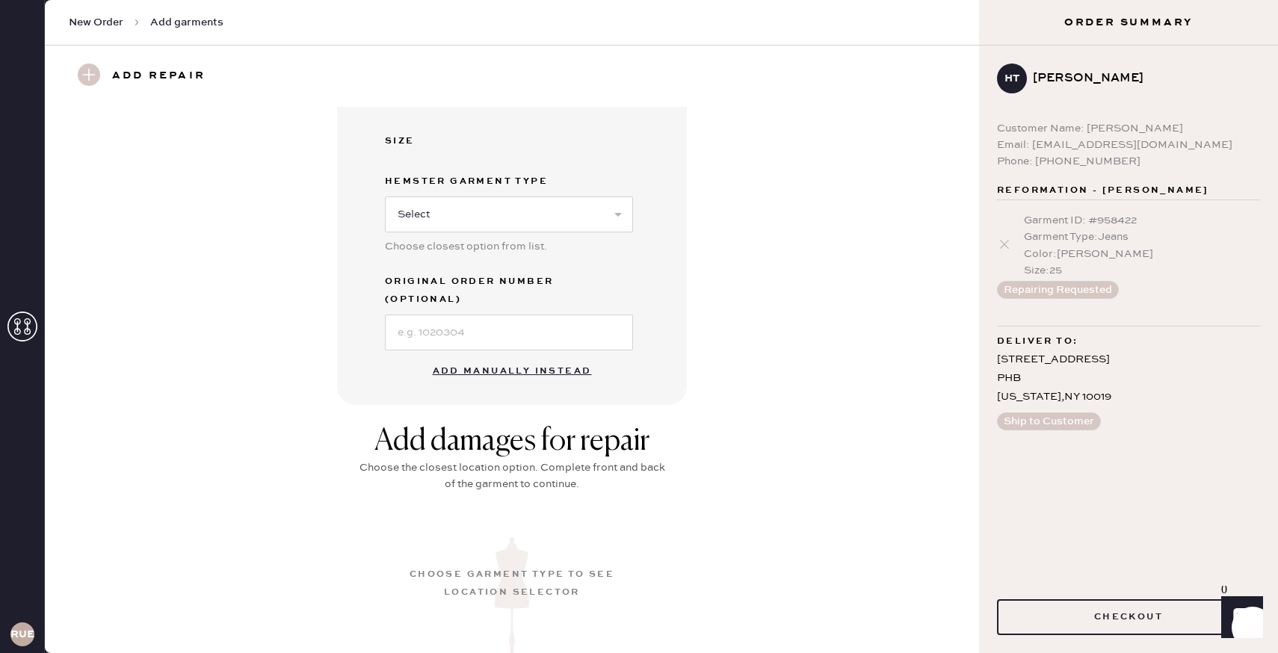
click at [530, 356] on button "Add manually instead" at bounding box center [512, 371] width 177 height 30
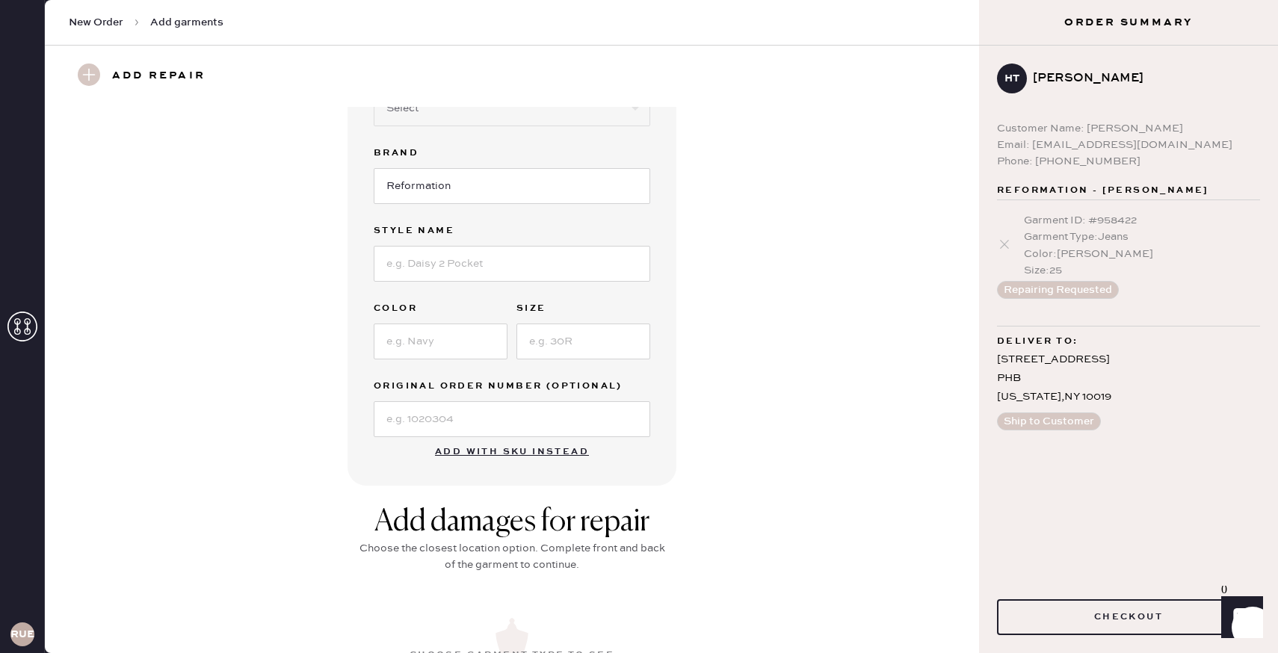
scroll to position [0, 0]
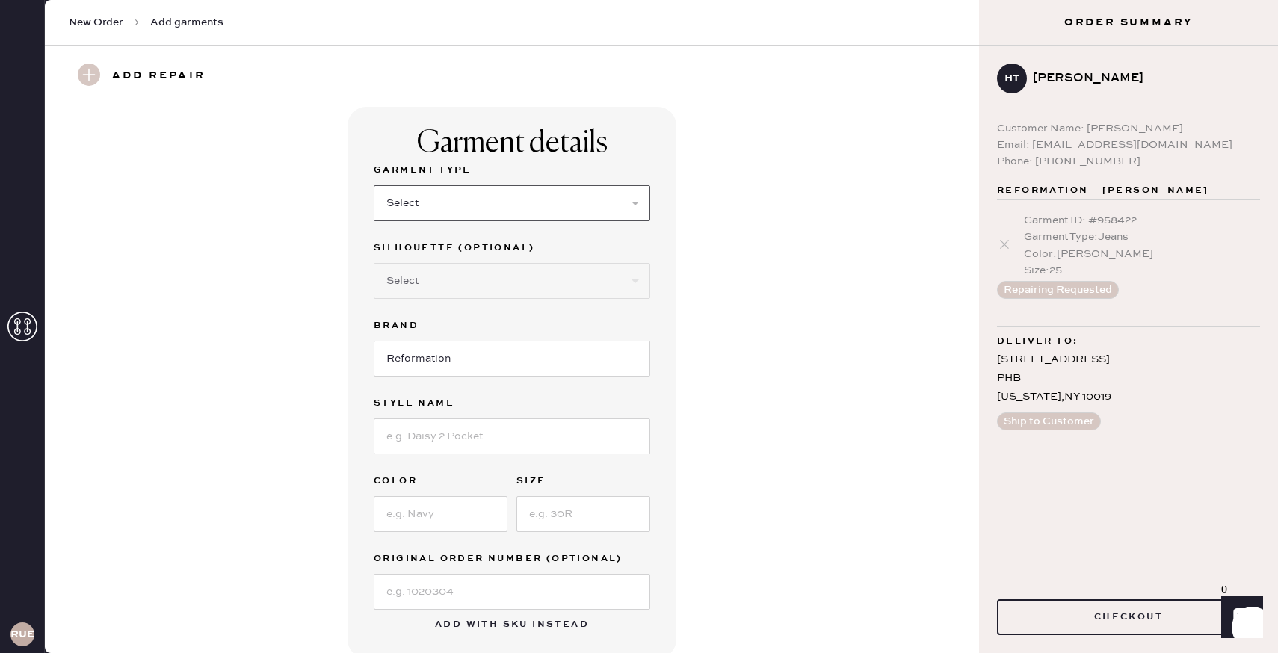
click at [597, 200] on select "Select Basic Skirt Jeans Leggings Pants Shorts Basic Sleeved Dress Basic Sleeve…" at bounding box center [512, 203] width 276 height 36
select select "2"
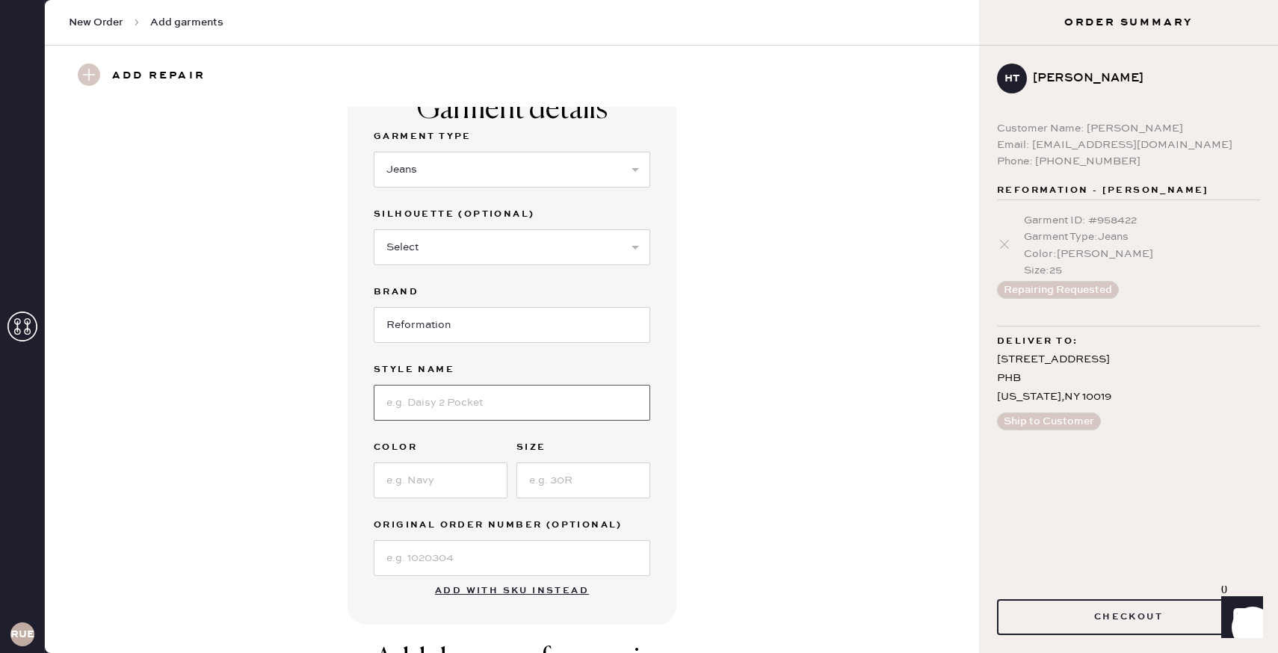
click at [502, 397] on input at bounding box center [512, 403] width 276 height 36
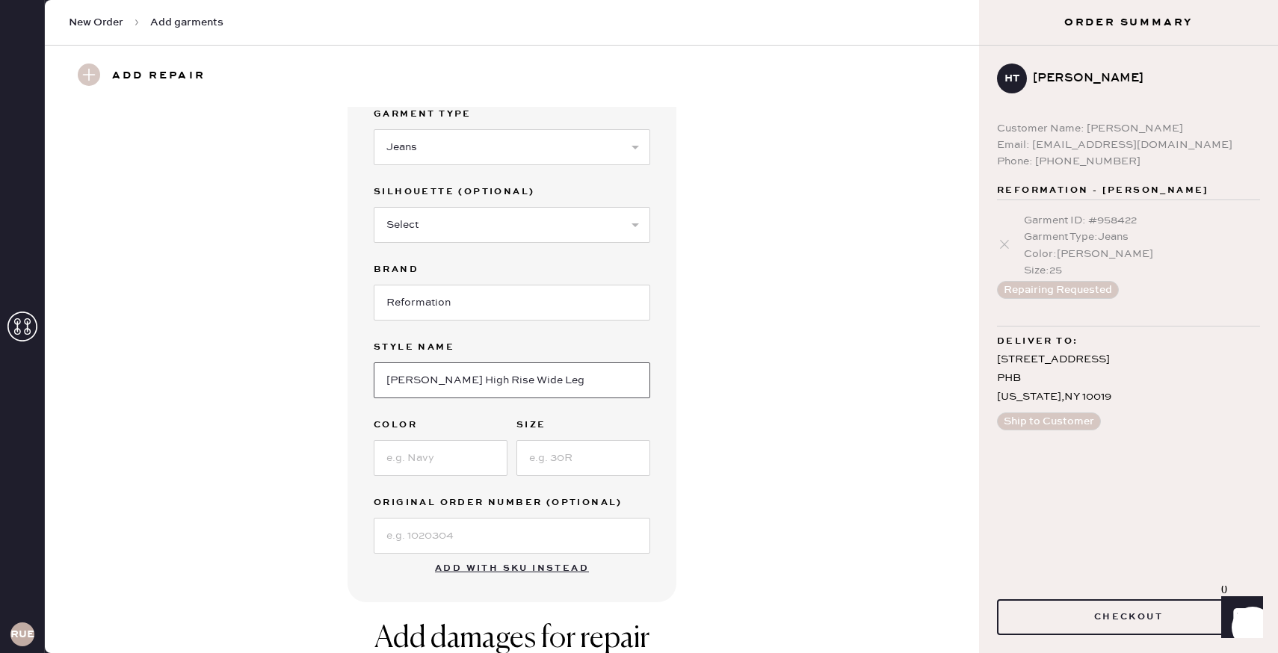
type input "Wilder High Rise Wide Leg"
click at [463, 457] on input at bounding box center [441, 458] width 134 height 36
type input "Vana"
click at [553, 465] on input at bounding box center [583, 458] width 134 height 36
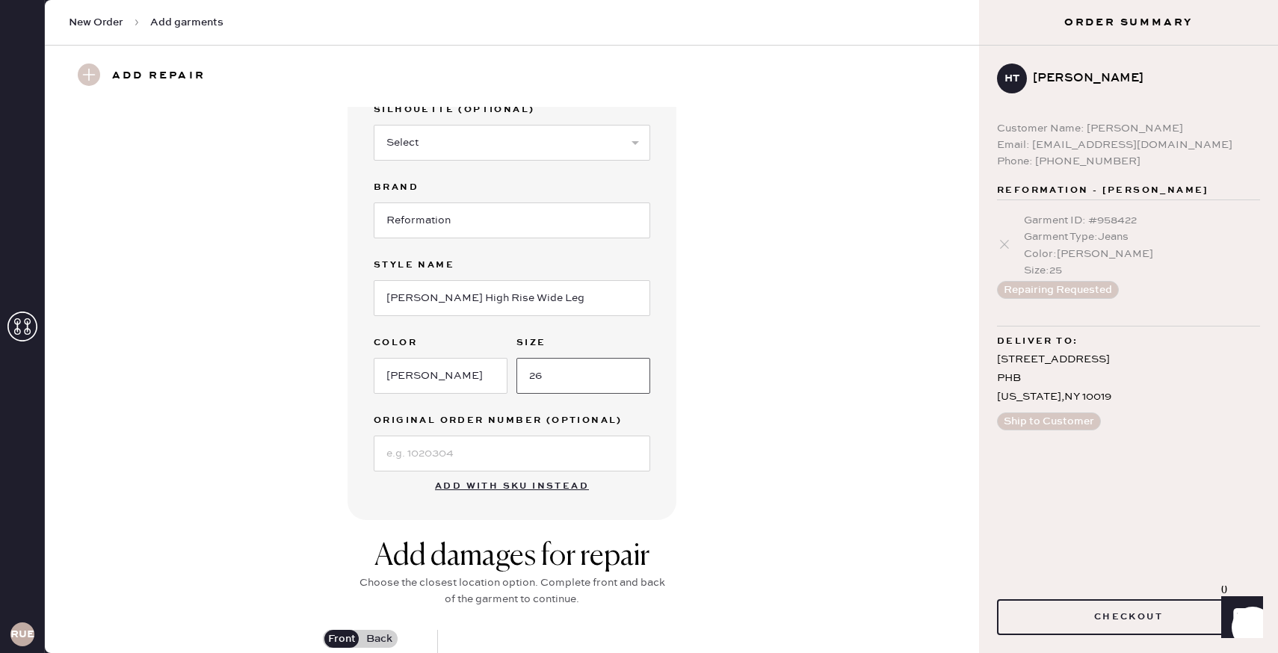
scroll to position [367, 0]
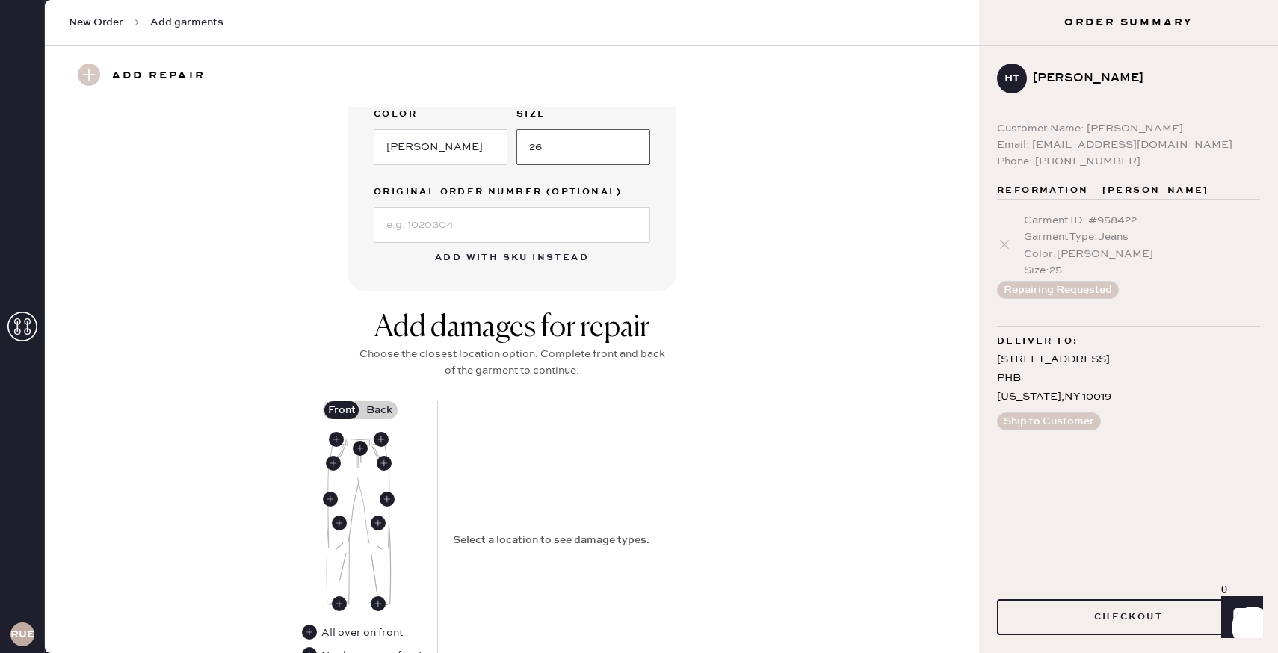
type input "26"
click at [362, 451] on use at bounding box center [360, 448] width 15 height 15
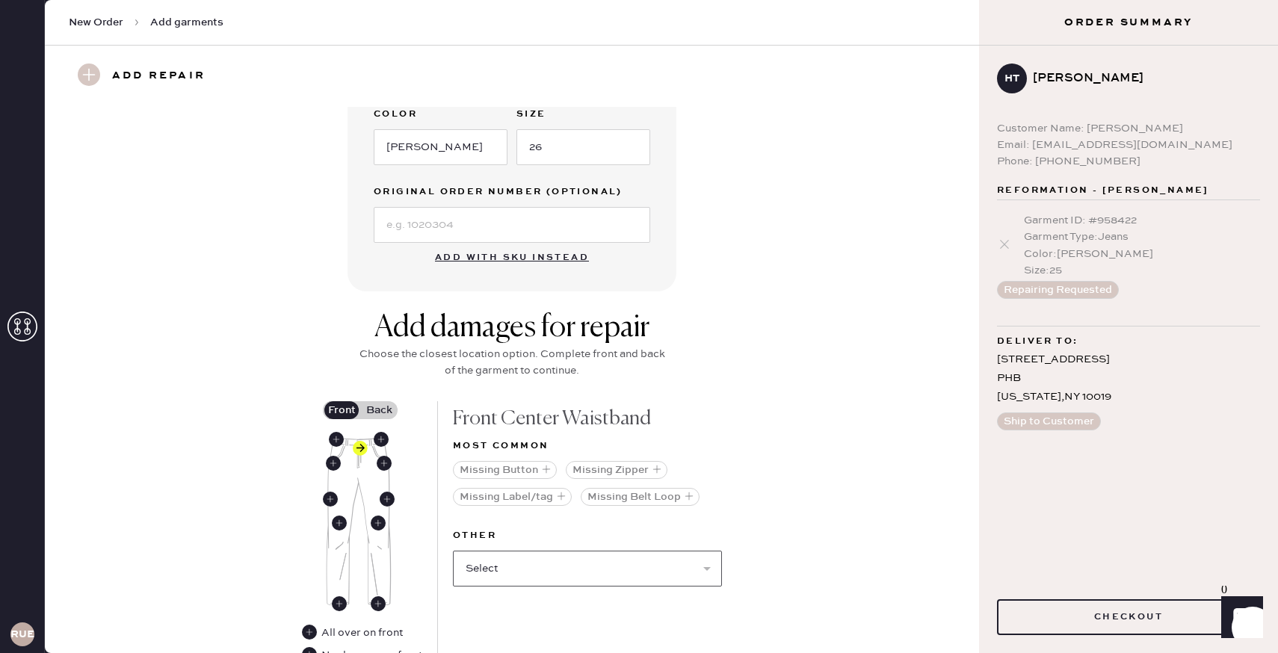
click at [508, 565] on select "Select Broken / Ripped Hem Broken Beads Broken Belt Loop Broken Button Broken E…" at bounding box center [587, 569] width 269 height 36
select select "1740"
select select
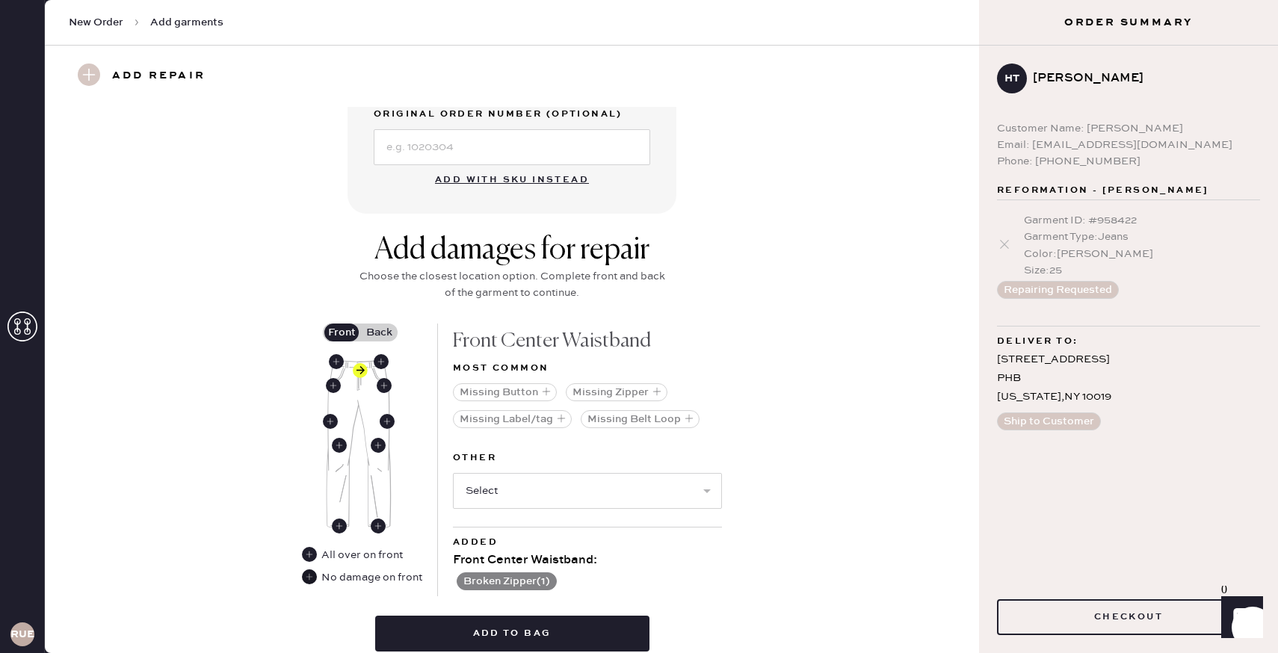
click at [310, 577] on use at bounding box center [309, 576] width 15 height 15
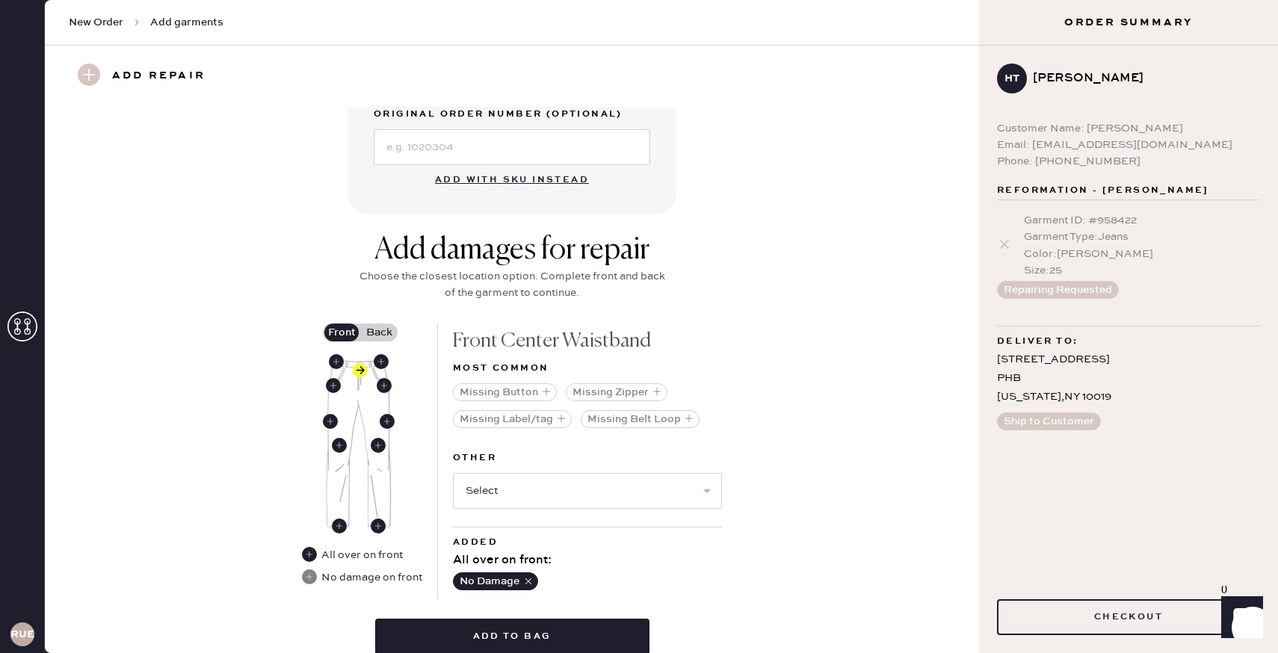
scroll to position [466, 0]
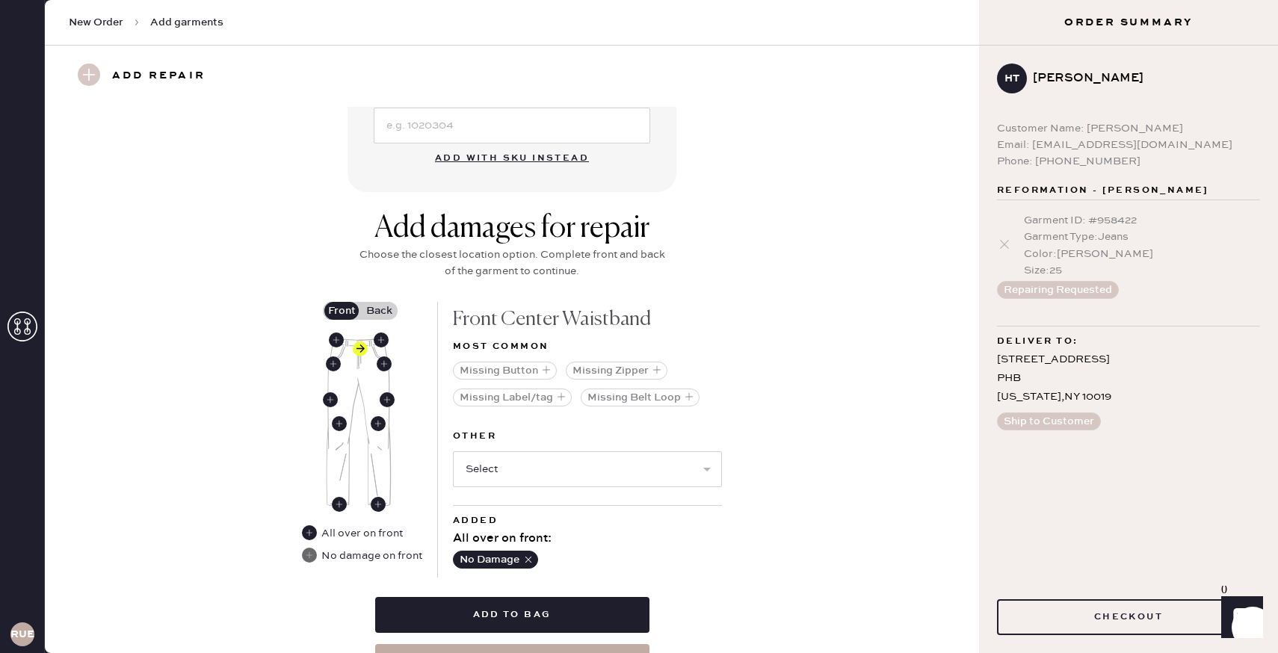
click at [312, 555] on use at bounding box center [309, 555] width 15 height 15
click at [531, 557] on icon "button" at bounding box center [528, 559] width 10 height 10
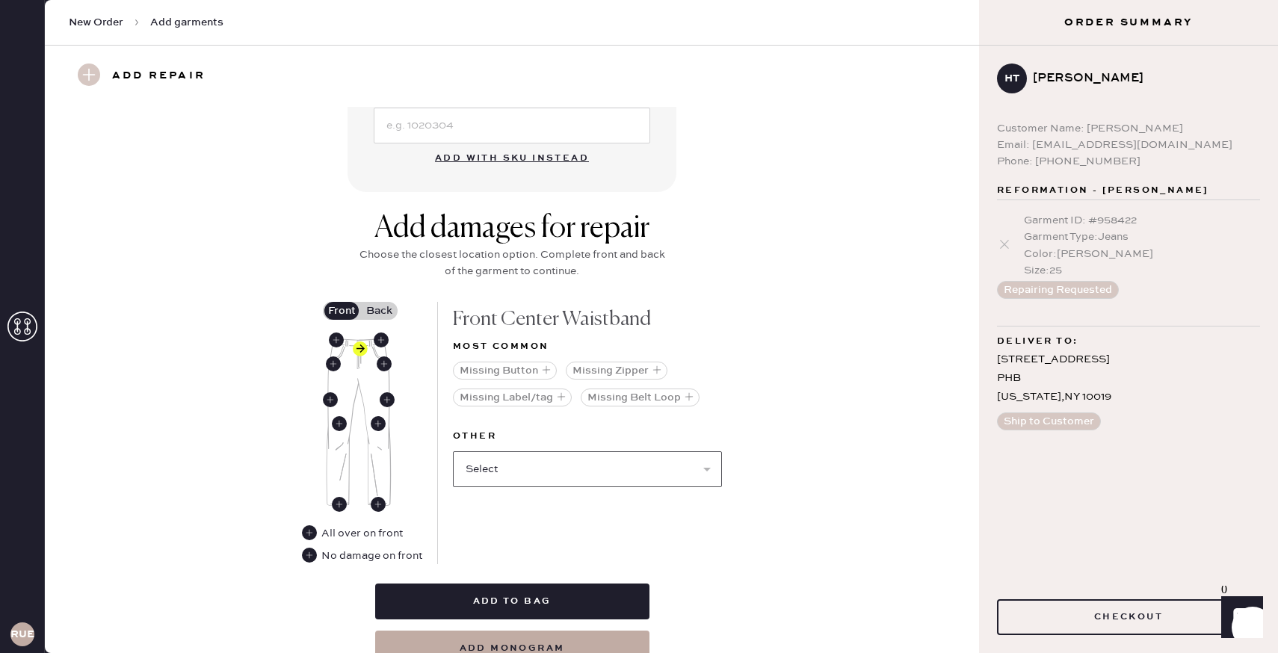
click at [574, 454] on select "Select Broken / Ripped Hem Broken Beads Broken Belt Loop Broken Button Broken E…" at bounding box center [587, 469] width 269 height 36
select select "1740"
select select
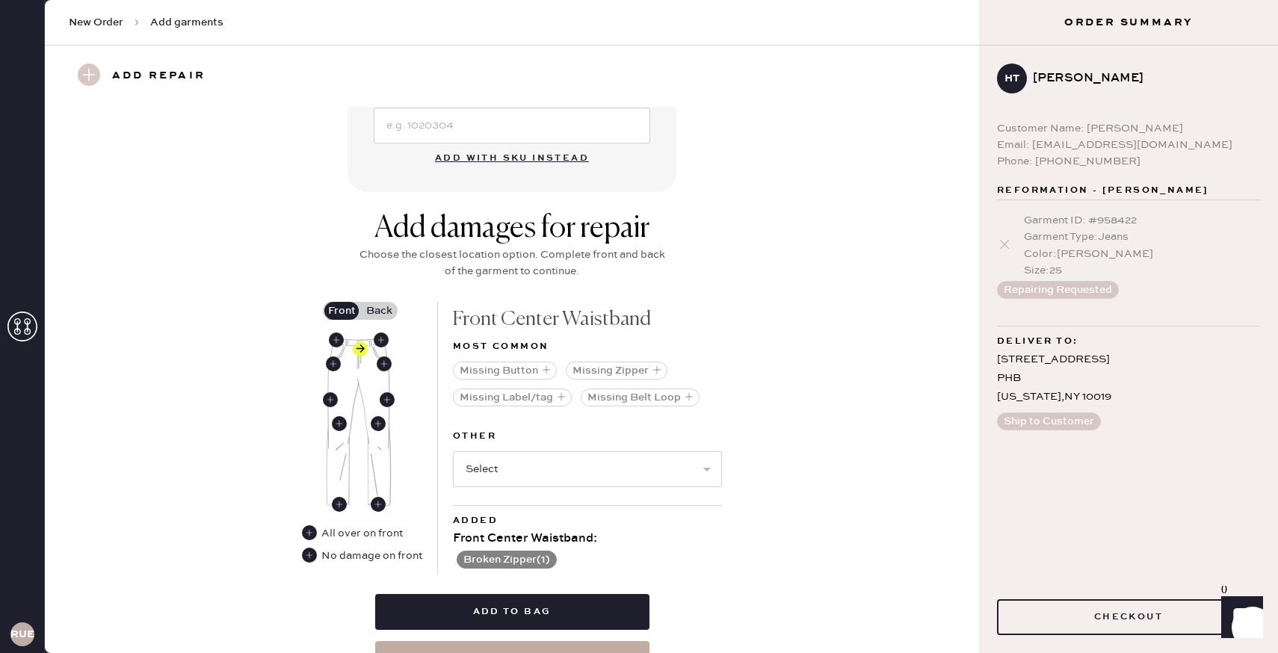
click at [389, 306] on label "Back" at bounding box center [378, 311] width 37 height 18
click at [379, 311] on input "Back" at bounding box center [379, 311] width 0 height 0
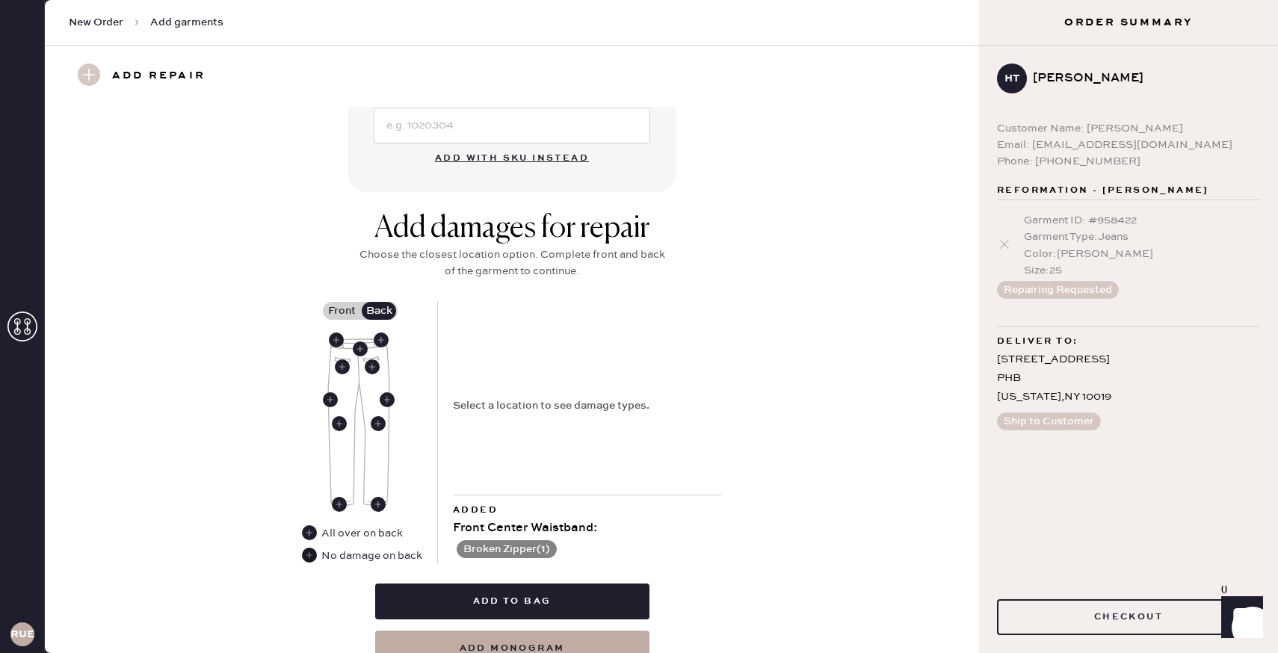
click at [311, 554] on use at bounding box center [309, 555] width 15 height 15
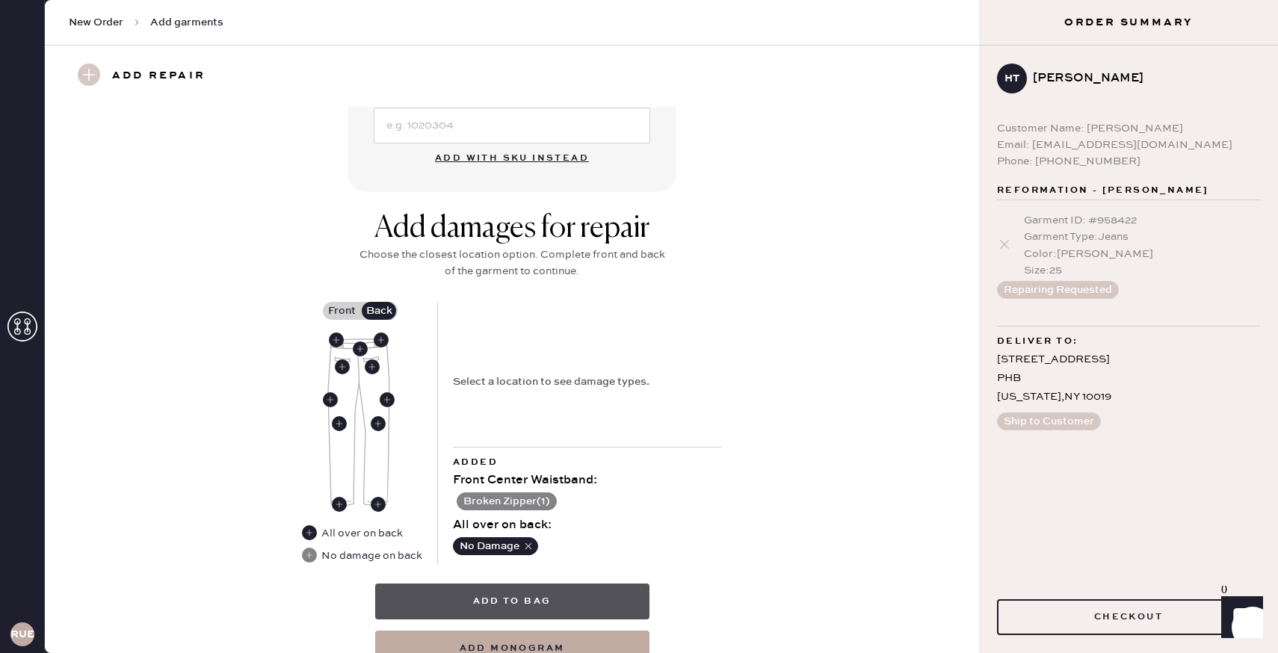
click at [489, 604] on button "Add to bag" at bounding box center [512, 602] width 274 height 36
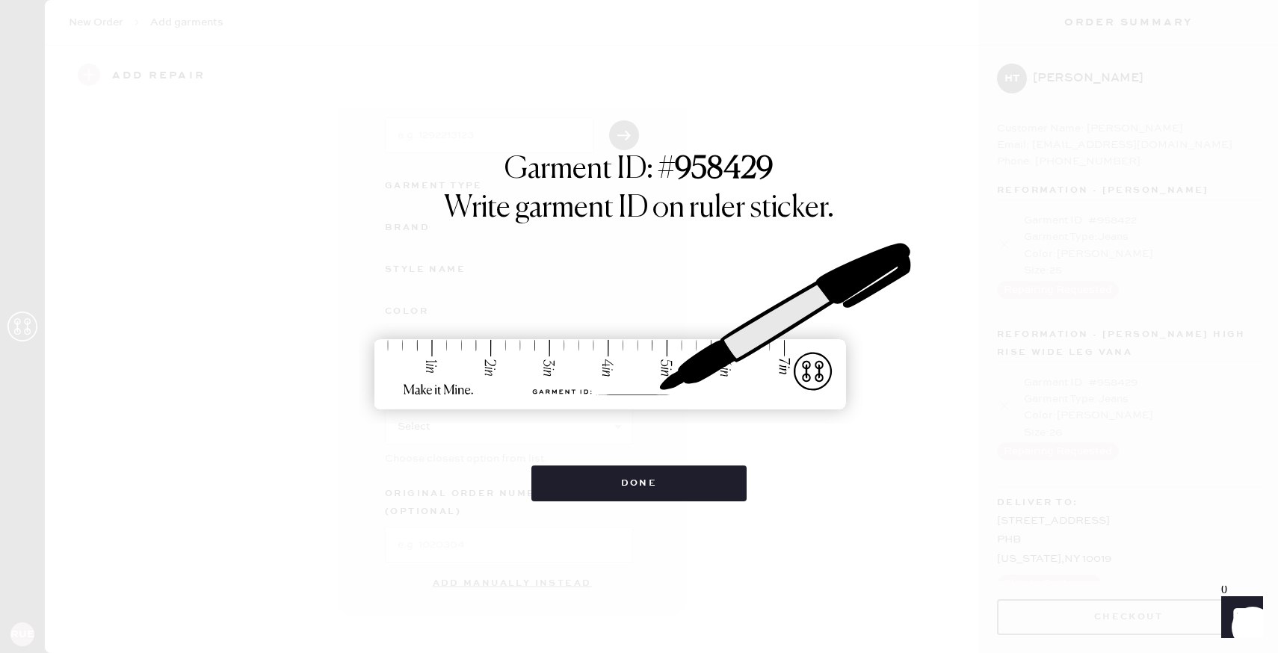
scroll to position [82, 0]
click at [569, 495] on button "Done" at bounding box center [639, 484] width 216 height 36
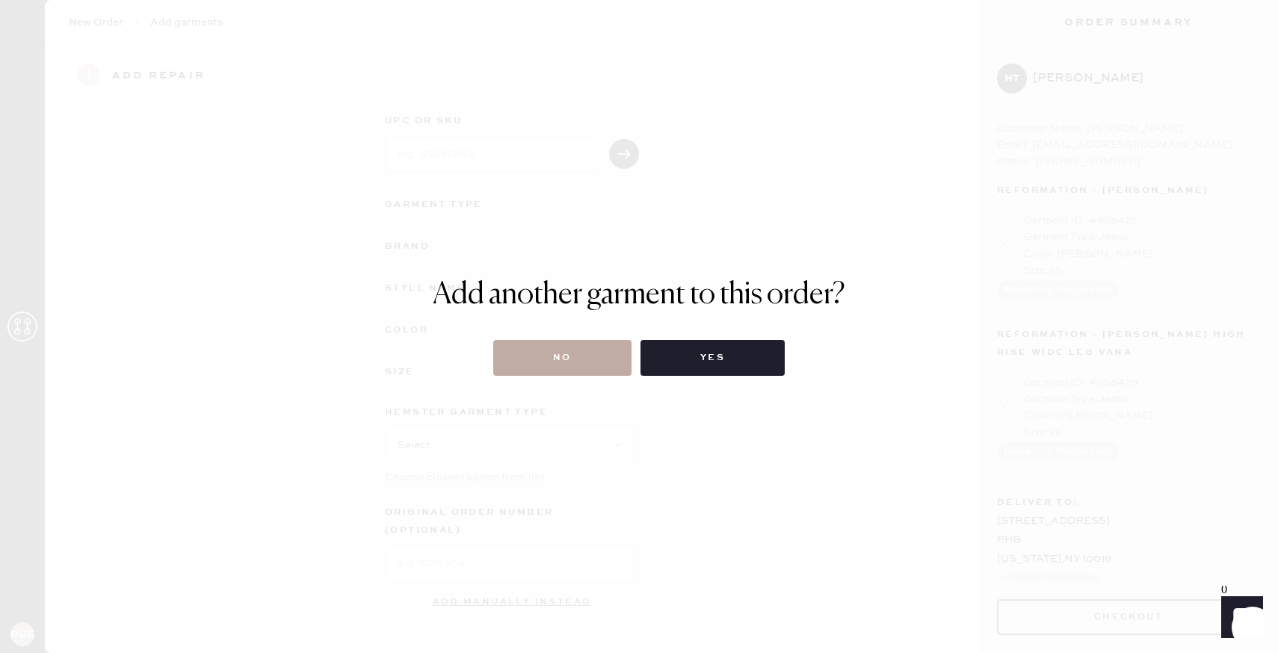
click at [572, 354] on button "No" at bounding box center [562, 358] width 138 height 36
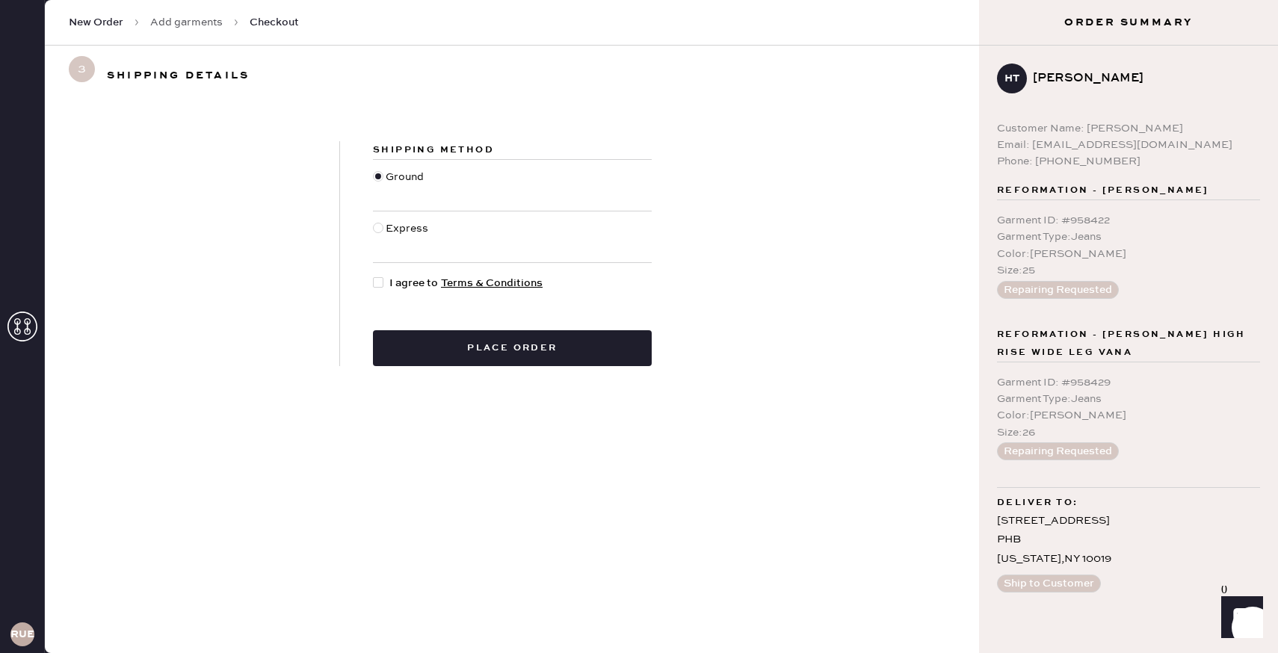
click at [380, 283] on div at bounding box center [378, 282] width 10 height 10
click at [374, 276] on input "I agree to Terms & Conditions" at bounding box center [373, 275] width 1 height 1
checkbox input "true"
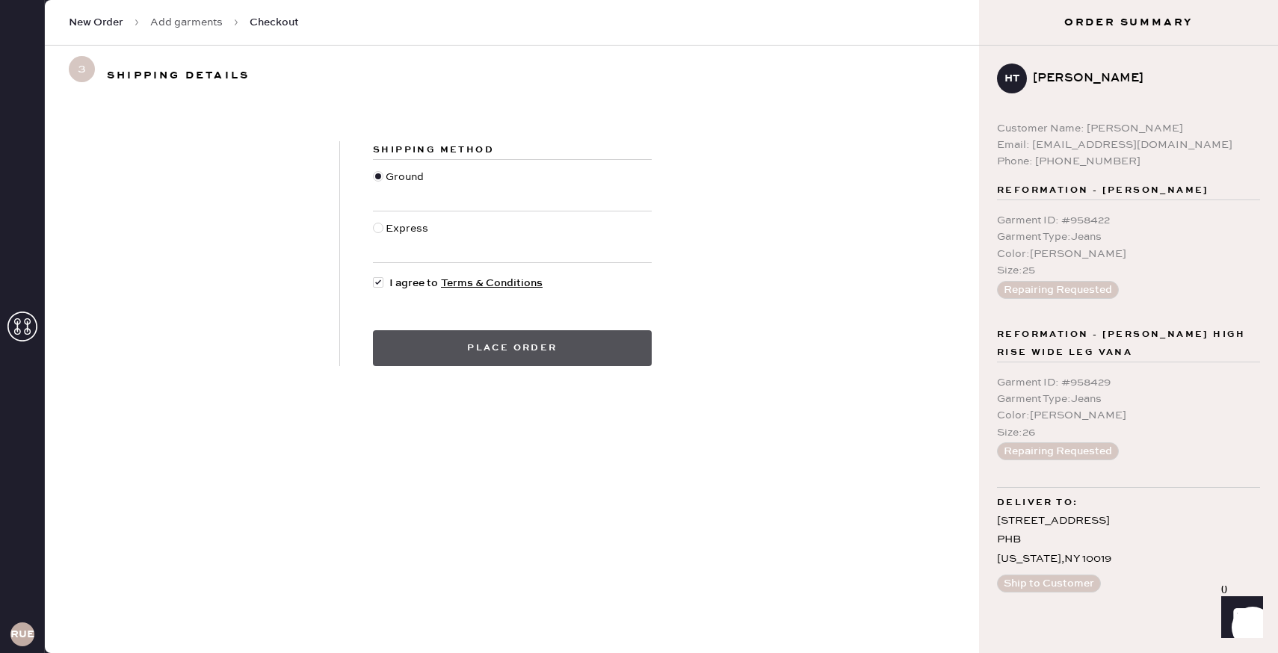
click at [544, 344] on button "Place order" at bounding box center [512, 348] width 279 height 36
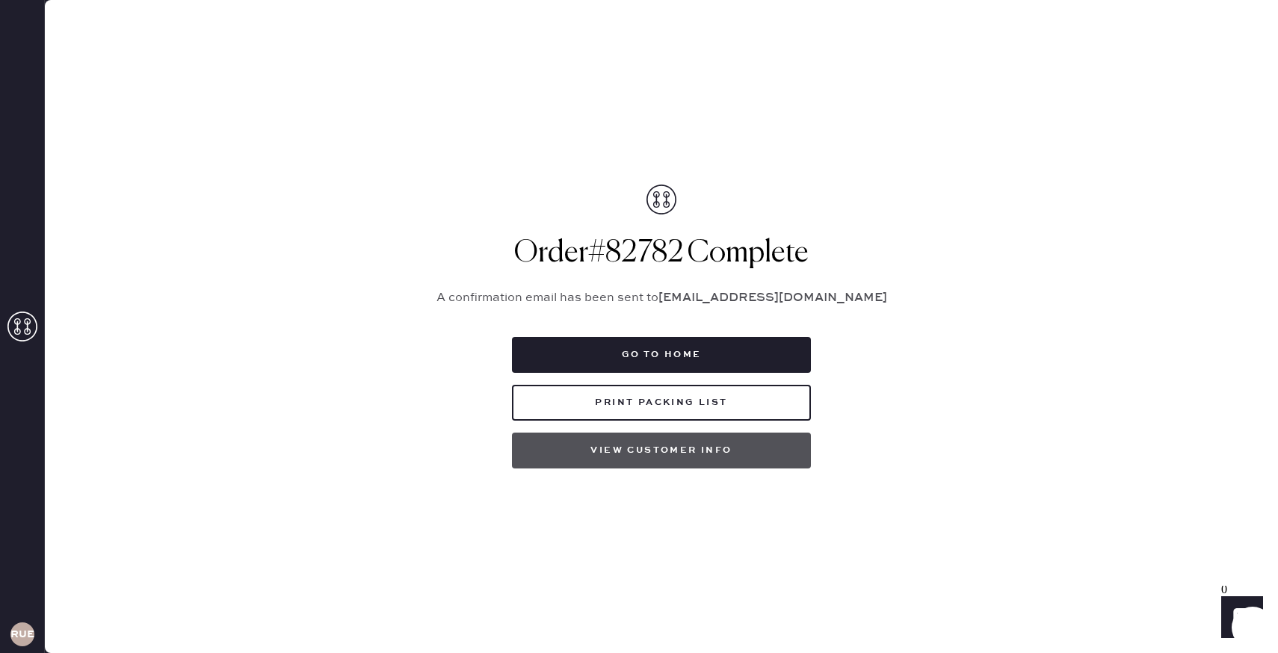
click at [563, 453] on button "View customer info" at bounding box center [661, 451] width 299 height 36
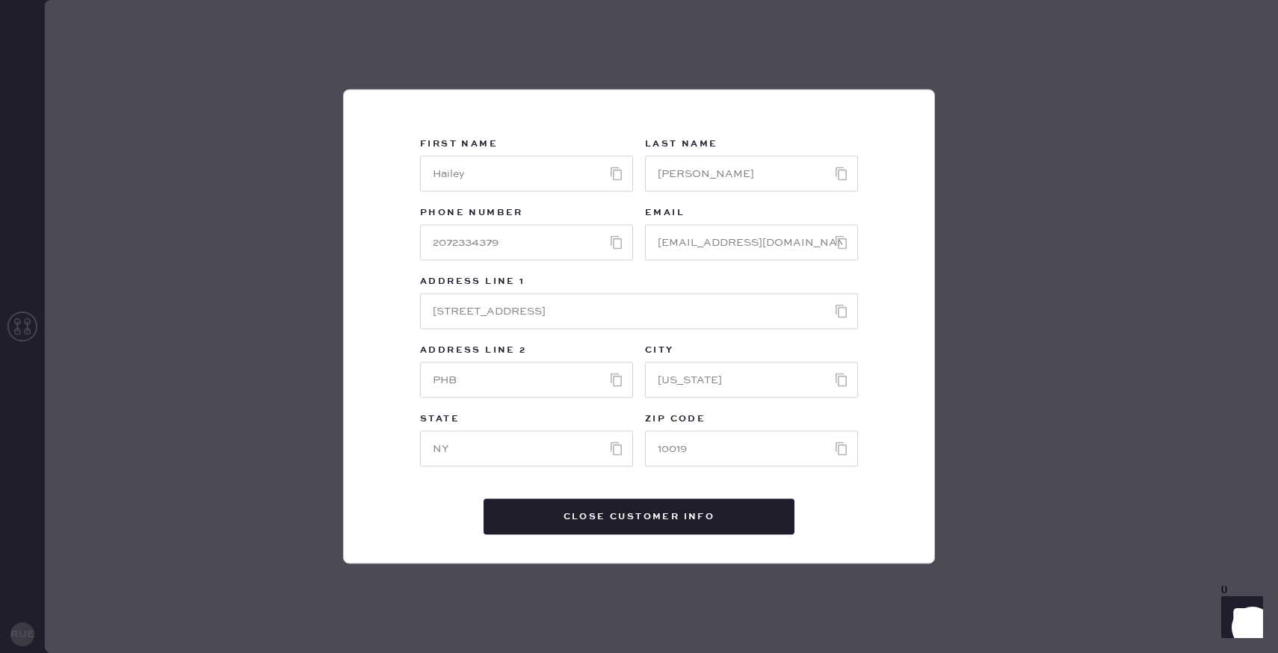
click at [995, 336] on div "First Name Last Name Phone Number Email Address Line 1 Address Line 2 City Stat…" at bounding box center [639, 326] width 1278 height 653
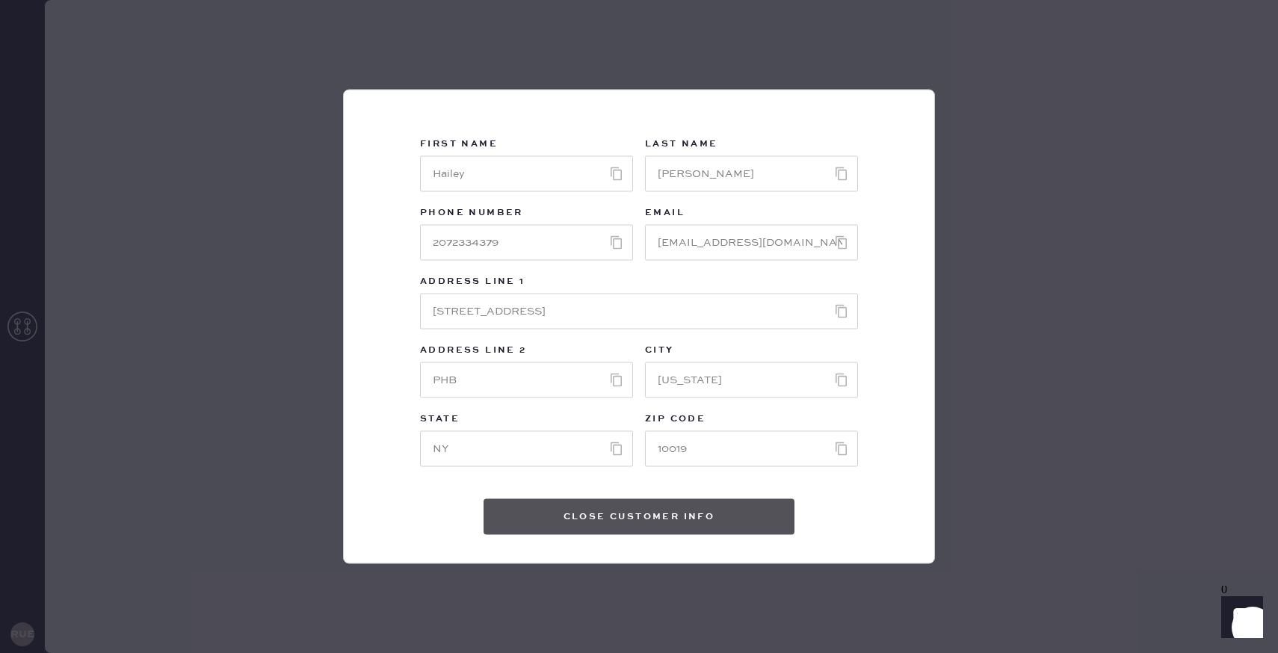
click at [700, 522] on button "Close Customer Info" at bounding box center [638, 517] width 311 height 36
